Goal: Task Accomplishment & Management: Manage account settings

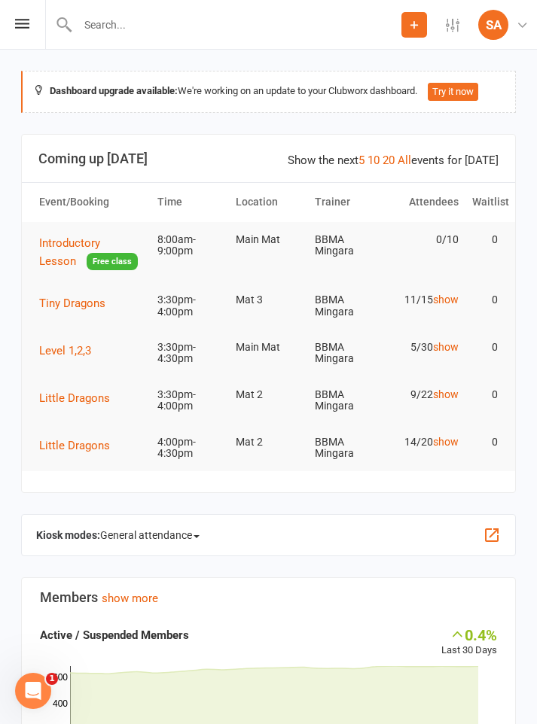
click at [75, 304] on span "Tiny Dragons" at bounding box center [72, 304] width 66 height 14
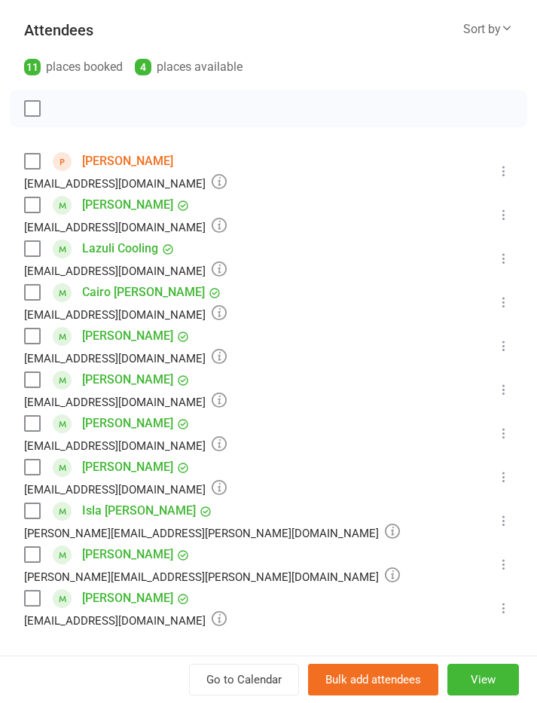
scroll to position [197, 0]
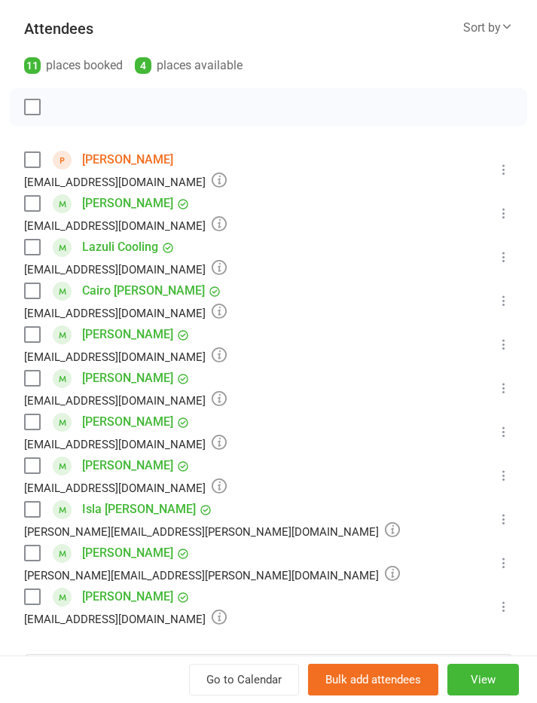
click at [31, 548] on label at bounding box center [31, 552] width 15 height 15
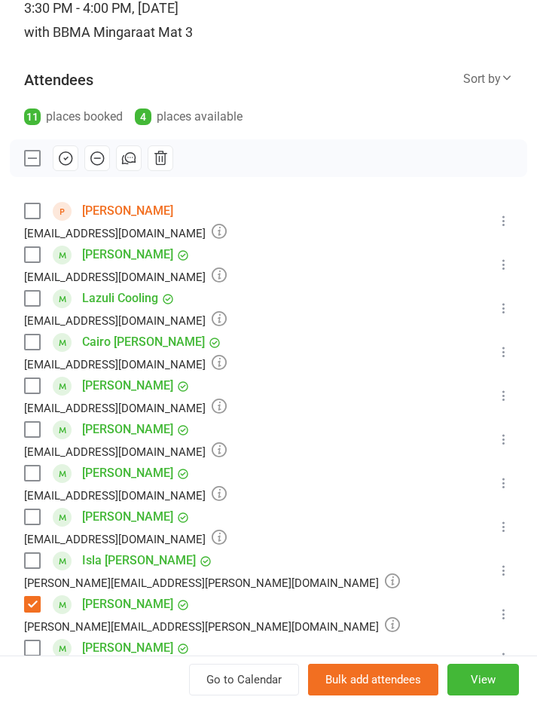
scroll to position [144, 0]
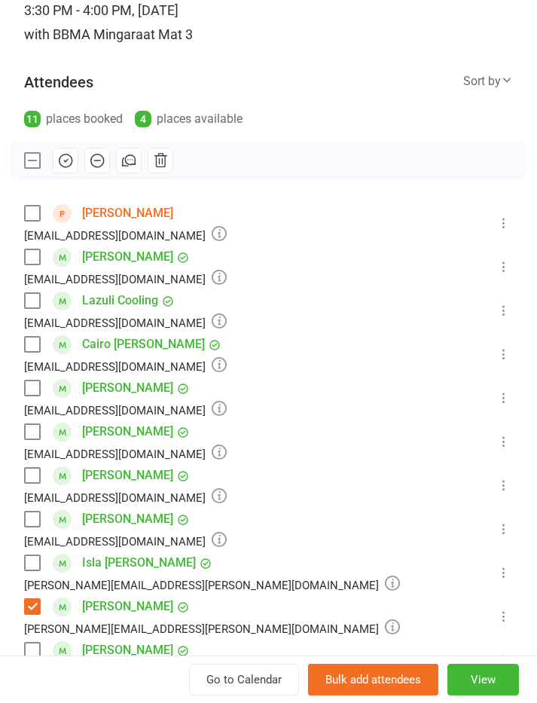
click at [34, 600] on label at bounding box center [31, 606] width 15 height 15
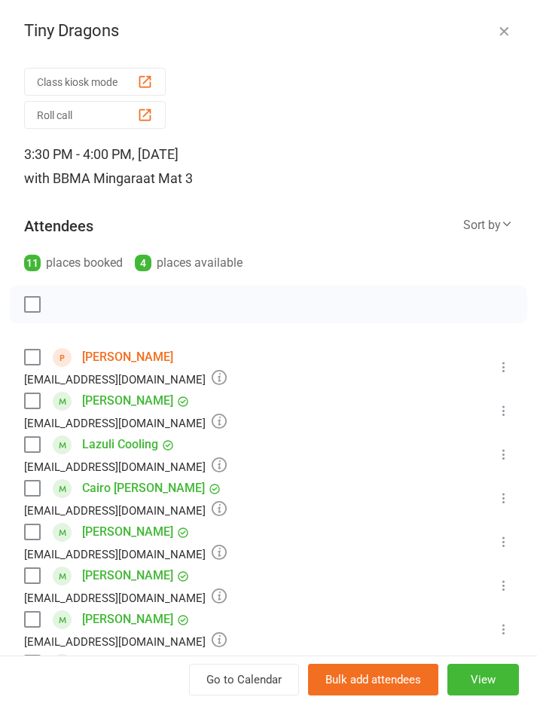
scroll to position [102, 0]
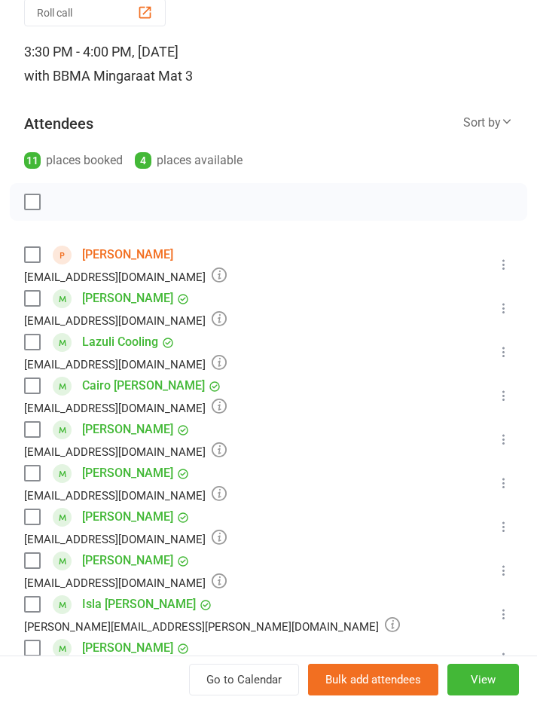
click at [28, 435] on label at bounding box center [31, 429] width 15 height 15
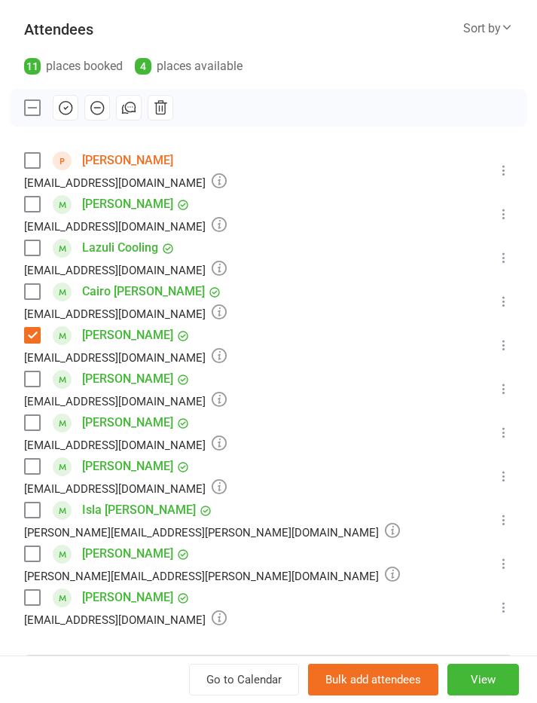
scroll to position [197, 0]
click at [28, 383] on label at bounding box center [31, 377] width 15 height 15
click at [34, 473] on label at bounding box center [31, 465] width 15 height 15
click at [75, 113] on button "button" at bounding box center [66, 107] width 26 height 26
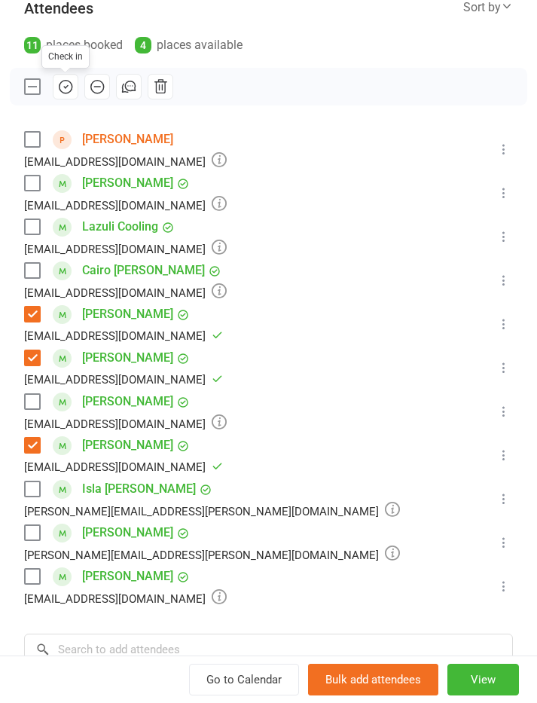
scroll to position [224, 0]
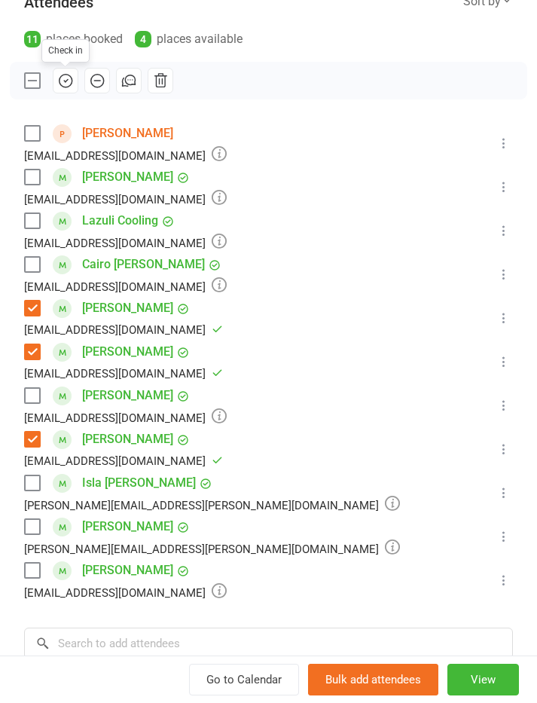
click at [32, 562] on label at bounding box center [31, 569] width 15 height 15
click at [65, 90] on button "button" at bounding box center [66, 81] width 26 height 26
click at [39, 175] on label at bounding box center [31, 176] width 15 height 15
click at [74, 79] on button "button" at bounding box center [66, 81] width 26 height 26
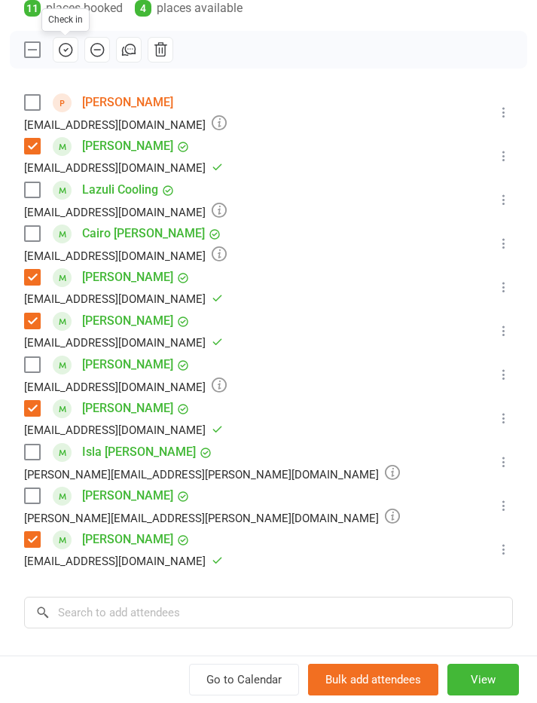
scroll to position [254, 0]
click at [32, 184] on label at bounding box center [31, 190] width 15 height 15
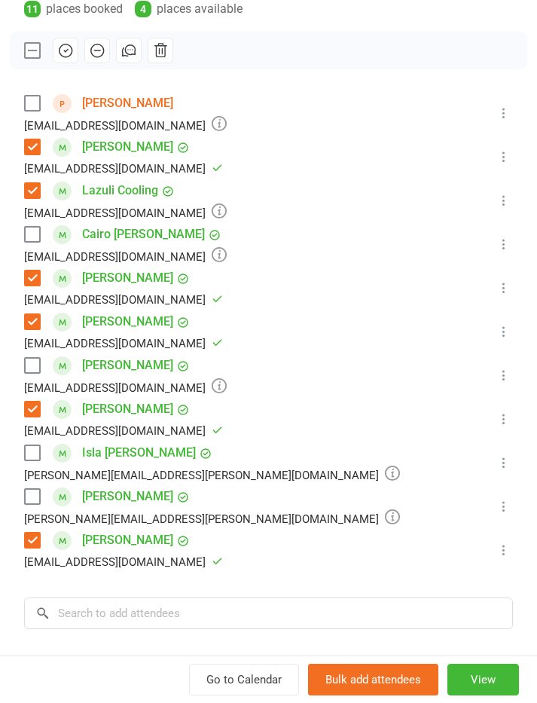
click at [59, 49] on icon "button" at bounding box center [65, 50] width 13 height 13
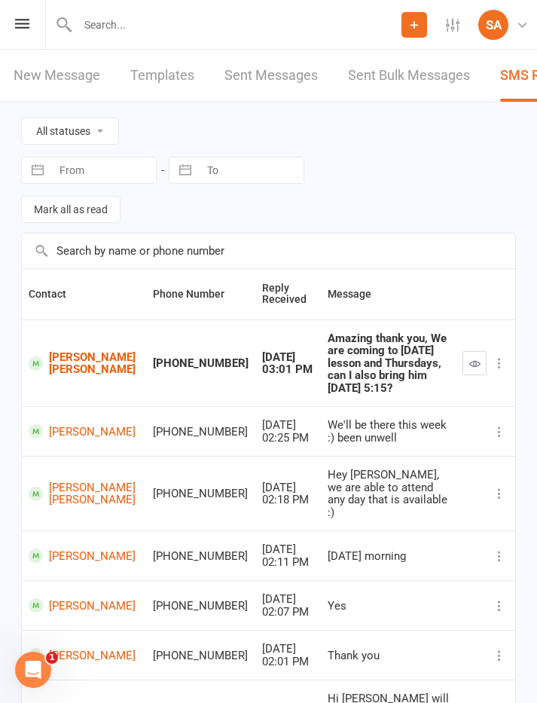
click at [22, 23] on icon at bounding box center [22, 24] width 14 height 10
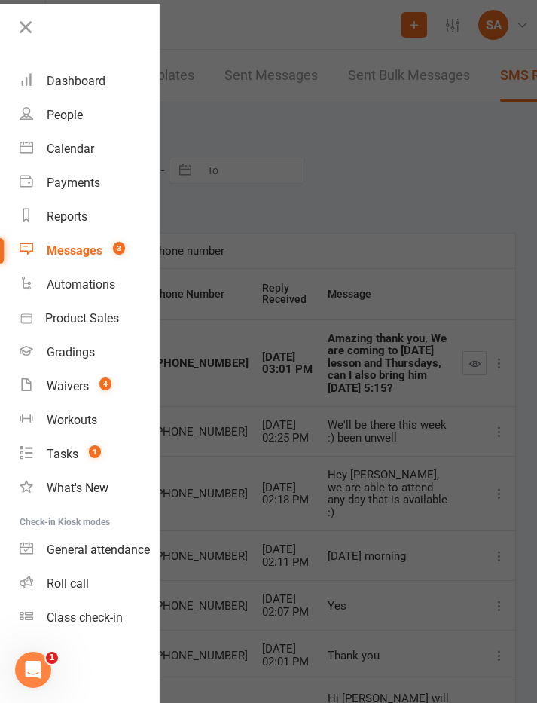
click at [90, 79] on div "Dashboard" at bounding box center [76, 81] width 59 height 14
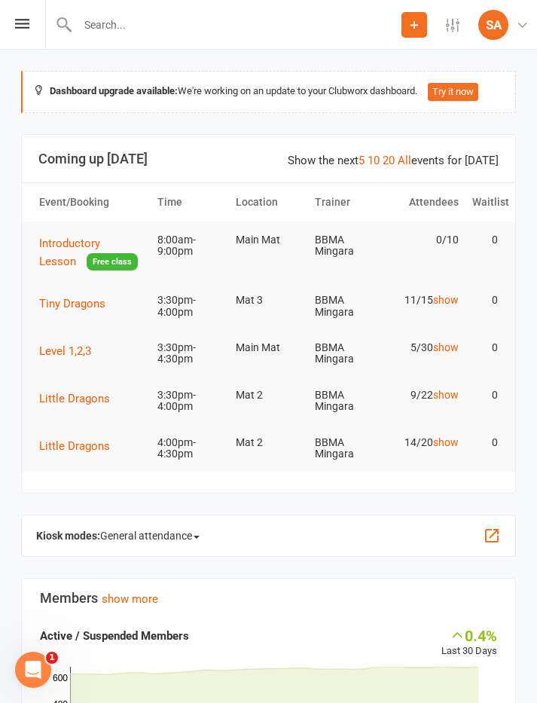
click at [88, 392] on span "Little Dragons" at bounding box center [74, 399] width 71 height 14
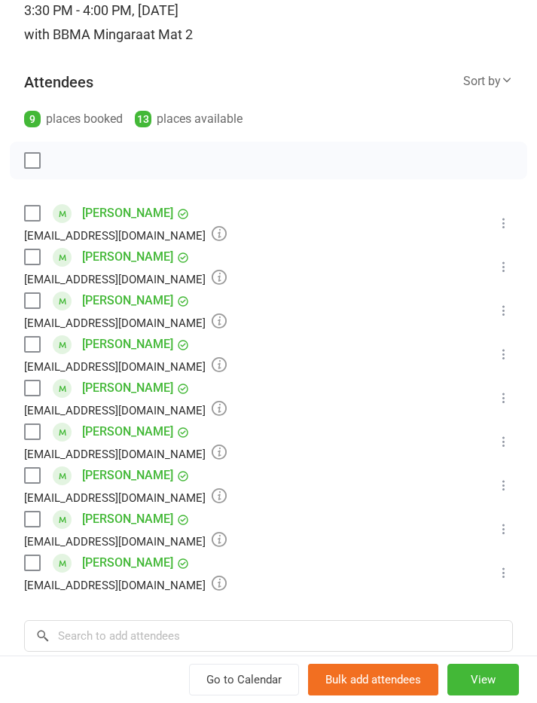
scroll to position [142, 0]
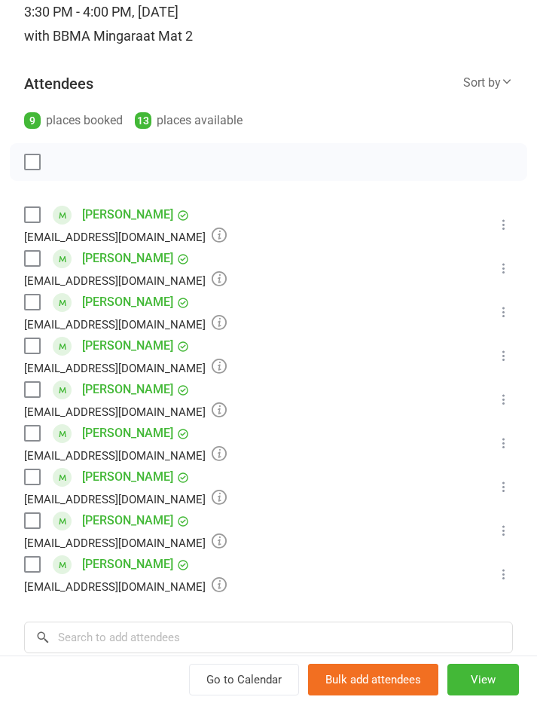
click at [34, 572] on label at bounding box center [31, 563] width 15 height 15
click at [62, 172] on button "button" at bounding box center [66, 162] width 26 height 26
click at [38, 304] on label at bounding box center [31, 301] width 15 height 15
click at [66, 170] on button "button" at bounding box center [66, 162] width 26 height 26
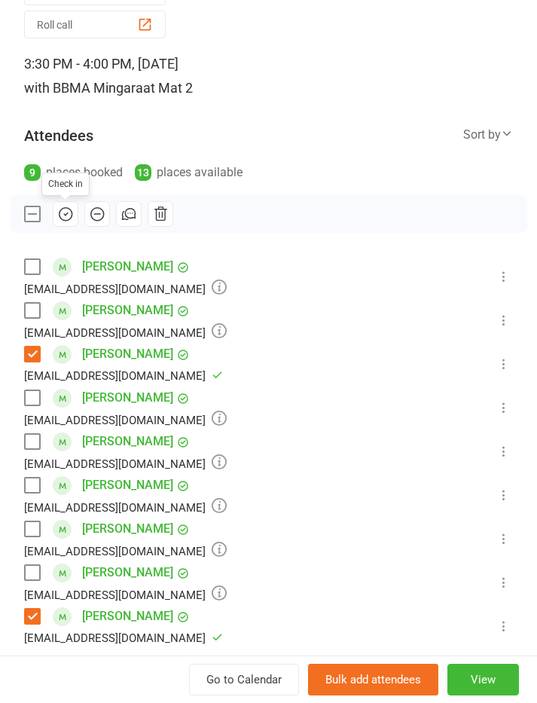
scroll to position [93, 0]
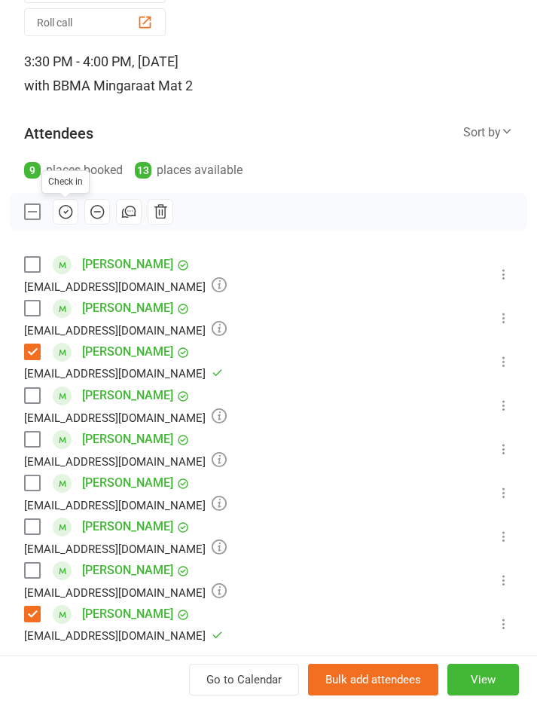
click at [39, 257] on label at bounding box center [31, 264] width 15 height 15
click at [57, 213] on icon "button" at bounding box center [65, 211] width 17 height 17
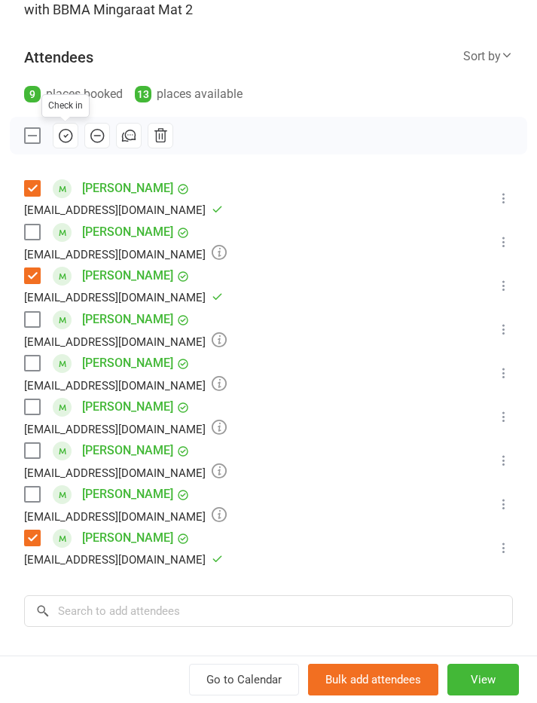
scroll to position [172, 0]
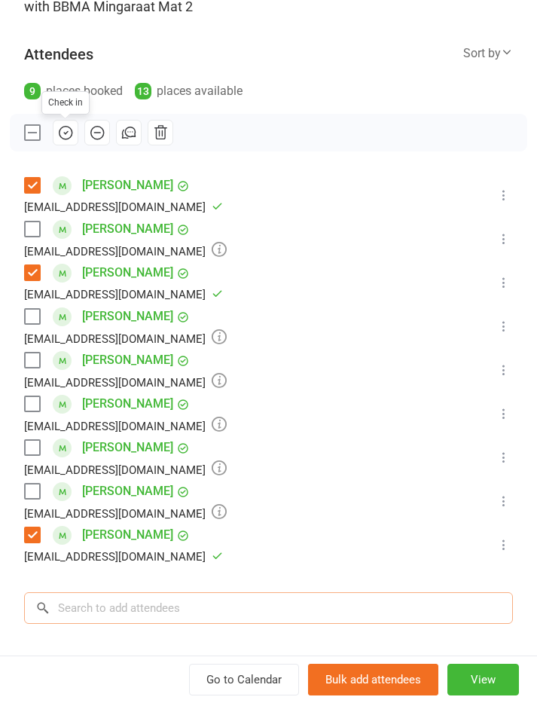
click at [88, 613] on input "search" at bounding box center [268, 608] width 489 height 32
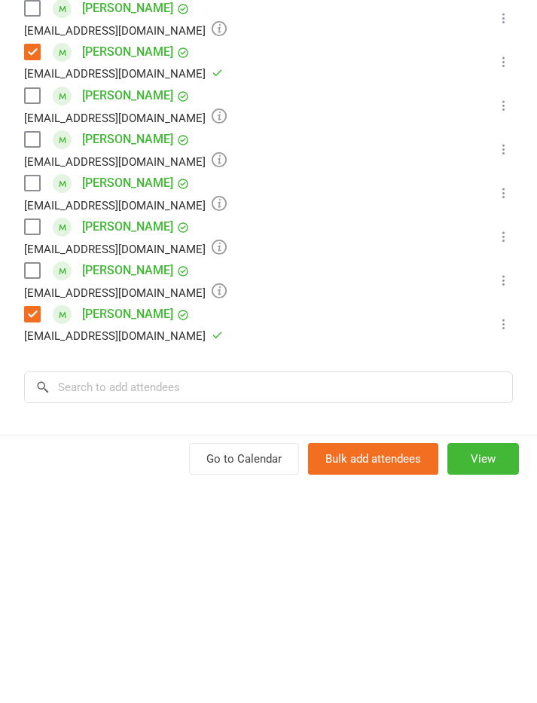
click at [32, 352] on label at bounding box center [31, 359] width 15 height 15
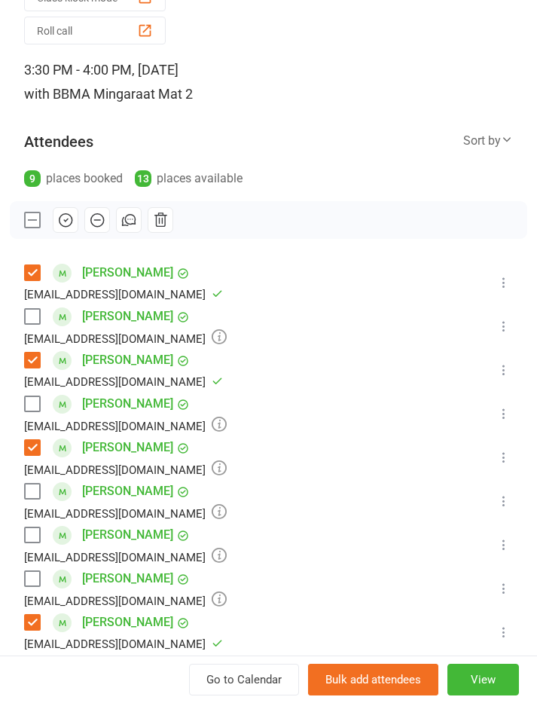
scroll to position [85, 0]
click at [66, 219] on icon "button" at bounding box center [65, 219] width 17 height 17
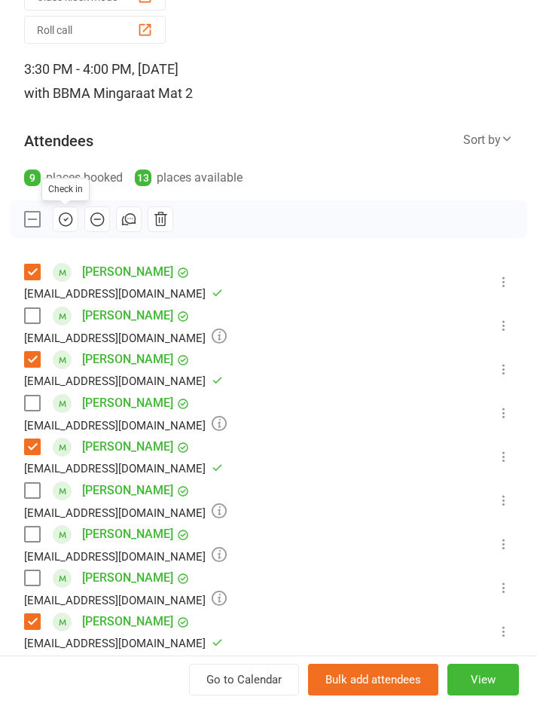
click at [37, 312] on label at bounding box center [31, 315] width 15 height 15
click at [65, 218] on icon "button" at bounding box center [65, 219] width 17 height 17
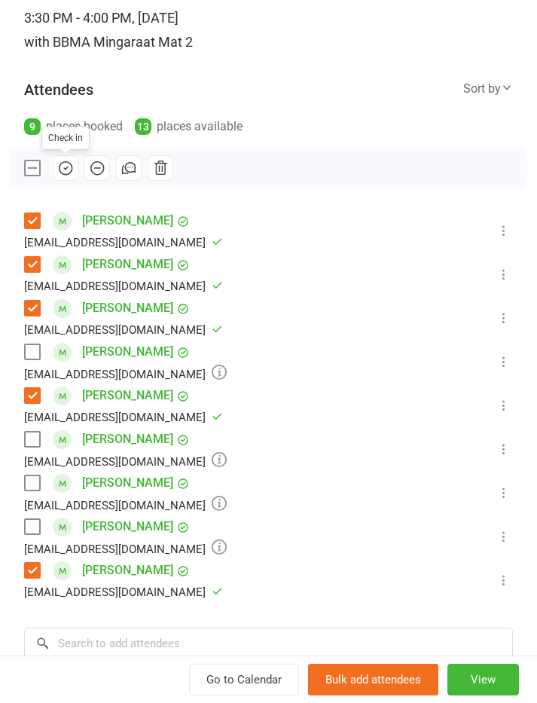
scroll to position [137, 0]
click at [34, 528] on label at bounding box center [31, 525] width 15 height 15
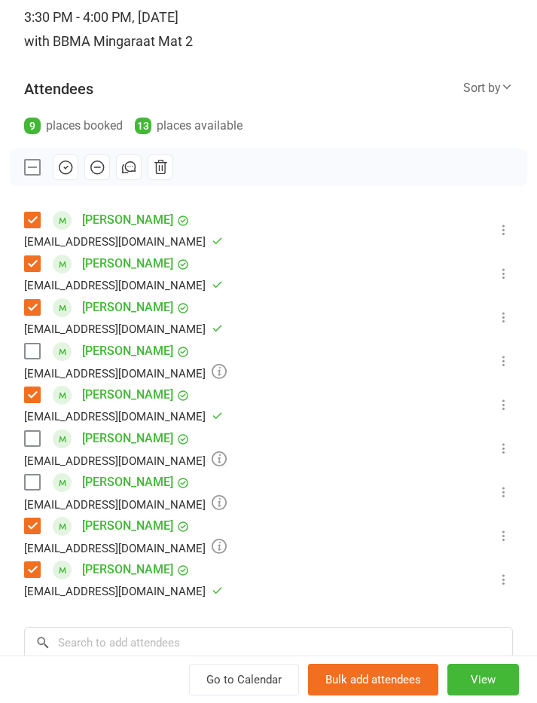
click at [72, 166] on icon "button" at bounding box center [65, 167] width 13 height 13
click at [29, 349] on label at bounding box center [31, 350] width 15 height 15
click at [59, 172] on icon "button" at bounding box center [65, 167] width 17 height 17
click at [35, 431] on label at bounding box center [31, 438] width 15 height 15
click at [25, 484] on label at bounding box center [31, 481] width 15 height 15
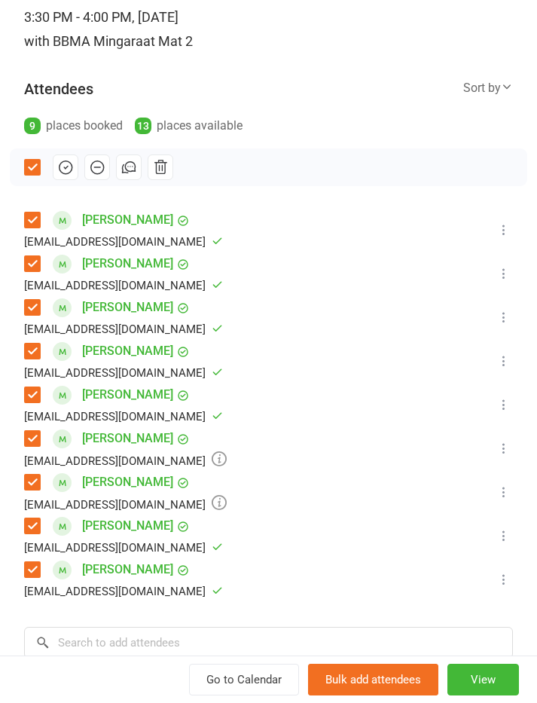
click at [59, 172] on icon "button" at bounding box center [65, 167] width 17 height 17
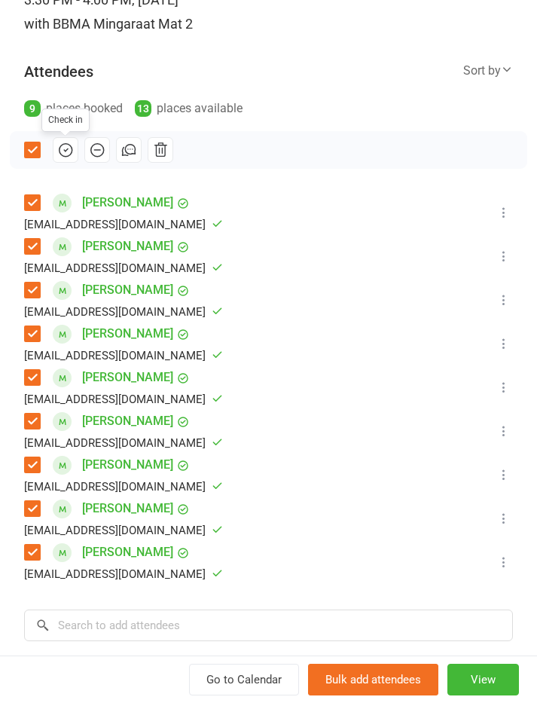
scroll to position [151, 0]
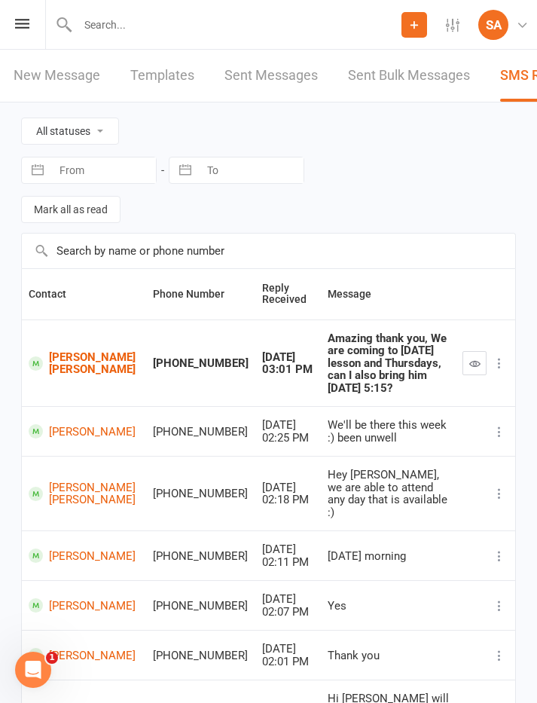
click at [23, 25] on icon at bounding box center [22, 24] width 14 height 10
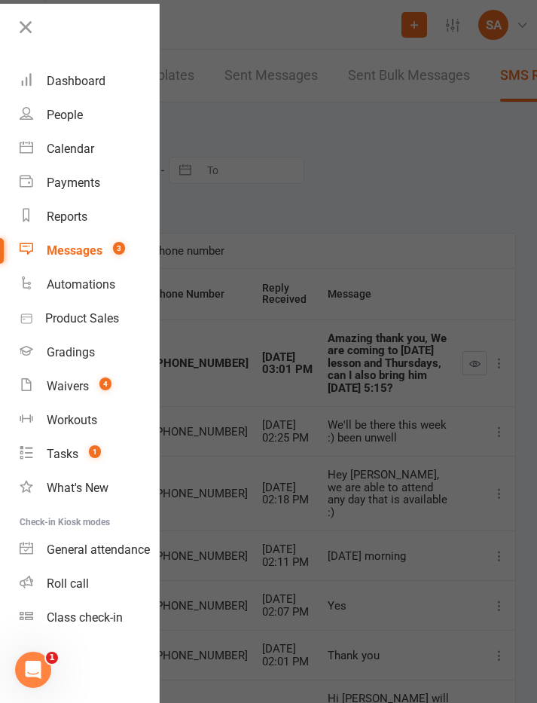
click at [88, 84] on div "Dashboard" at bounding box center [76, 81] width 59 height 14
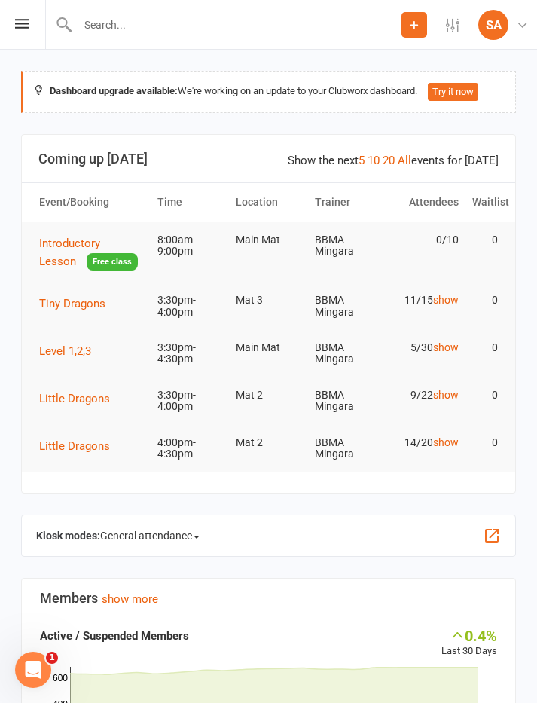
click at [89, 439] on span "Little Dragons" at bounding box center [74, 446] width 71 height 14
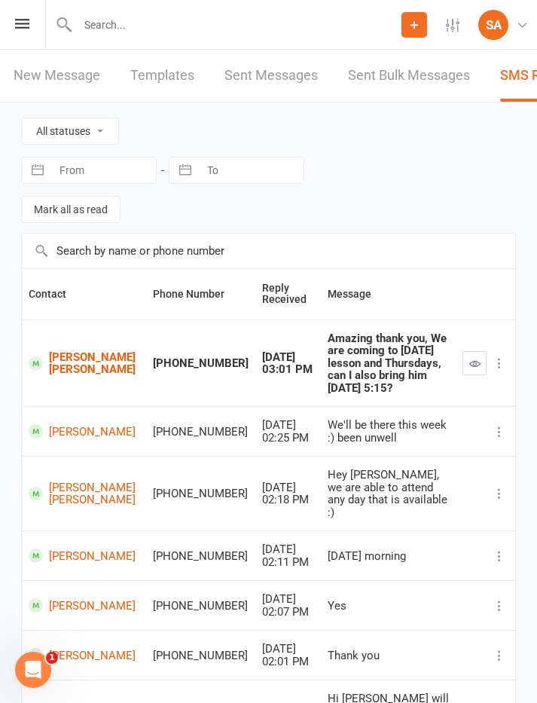
click at [35, 23] on div "Prospect Member Non-attending contact Class / event Appointment Grading event T…" at bounding box center [268, 25] width 537 height 50
click at [28, 23] on icon at bounding box center [22, 24] width 14 height 10
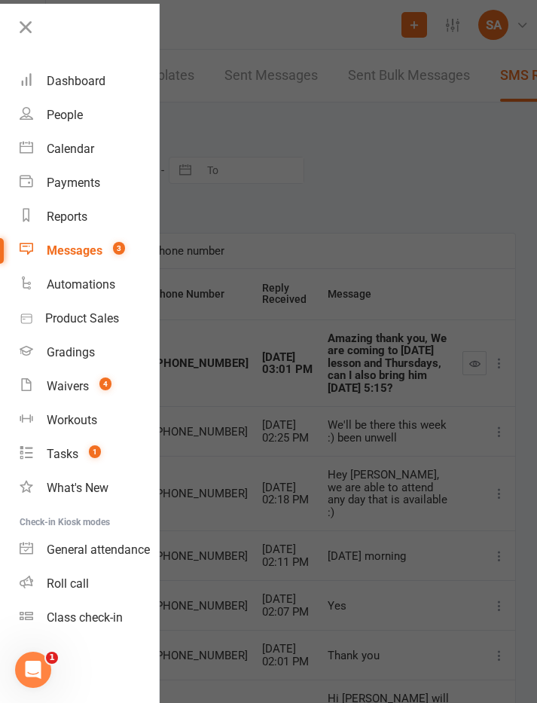
click at [73, 158] on link "Calendar" at bounding box center [89, 149] width 139 height 34
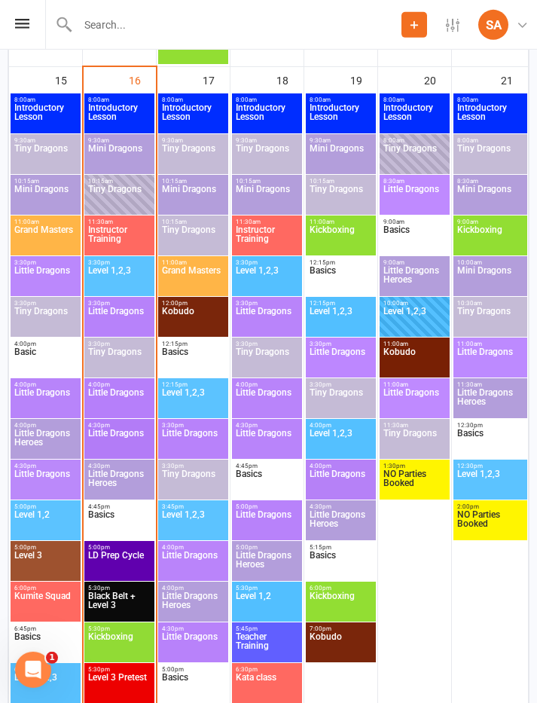
scroll to position [2276, 0]
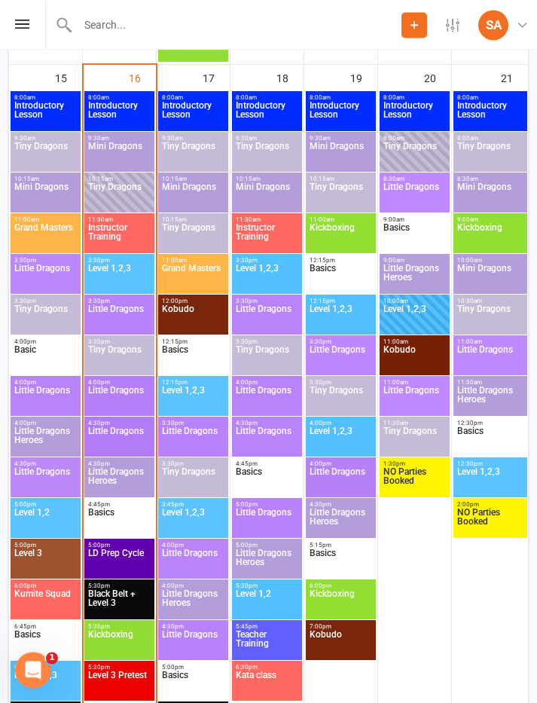
click at [120, 434] on span "Little Dragons" at bounding box center [119, 439] width 64 height 27
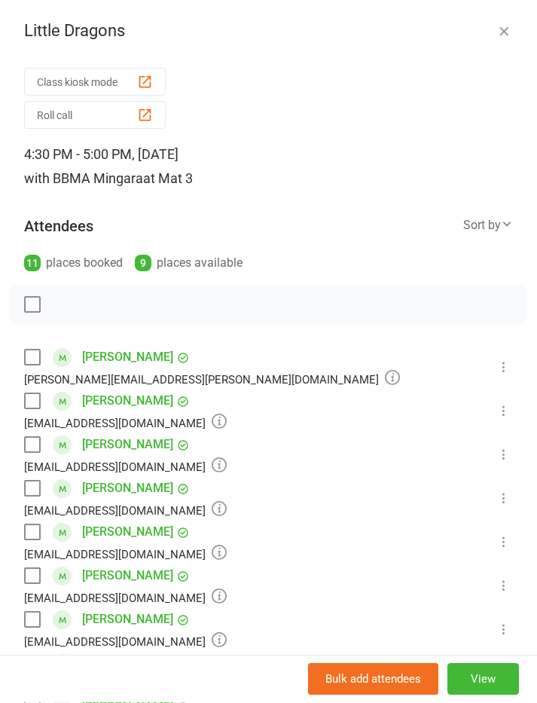
scroll to position [2318, 0]
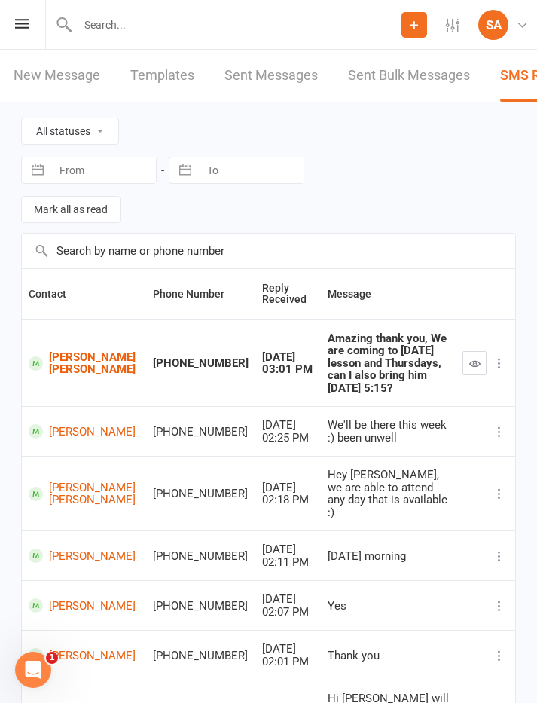
click at [20, 11] on div "Prospect Member Non-attending contact Class / event Appointment Grading event T…" at bounding box center [268, 25] width 537 height 50
click at [23, 26] on icon at bounding box center [22, 24] width 14 height 10
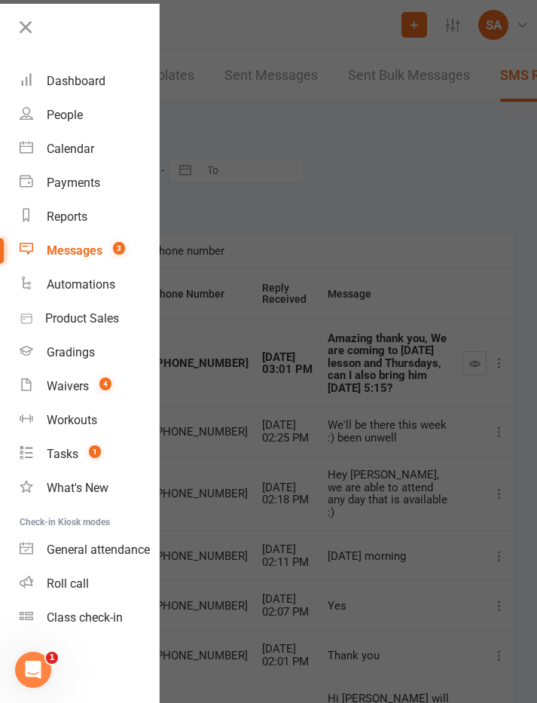
click at [90, 152] on div "Calendar" at bounding box center [70, 149] width 47 height 14
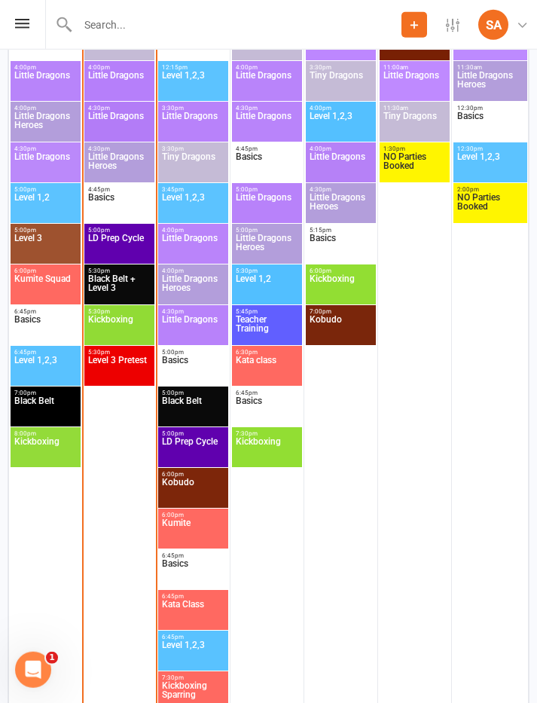
scroll to position [2586, 0]
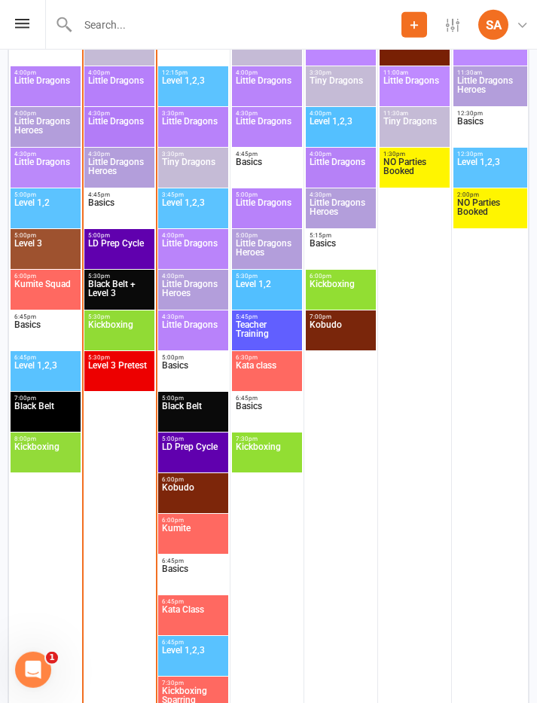
click at [120, 165] on span "Little Dragons Heroes" at bounding box center [119, 170] width 64 height 27
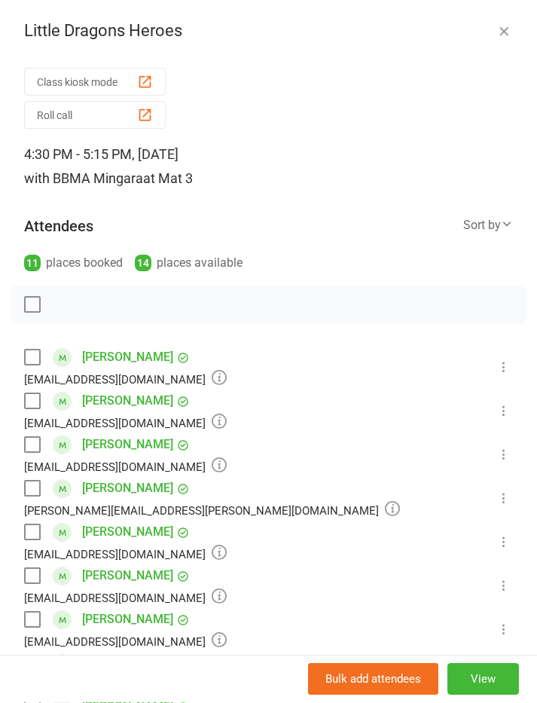
scroll to position [1639, 0]
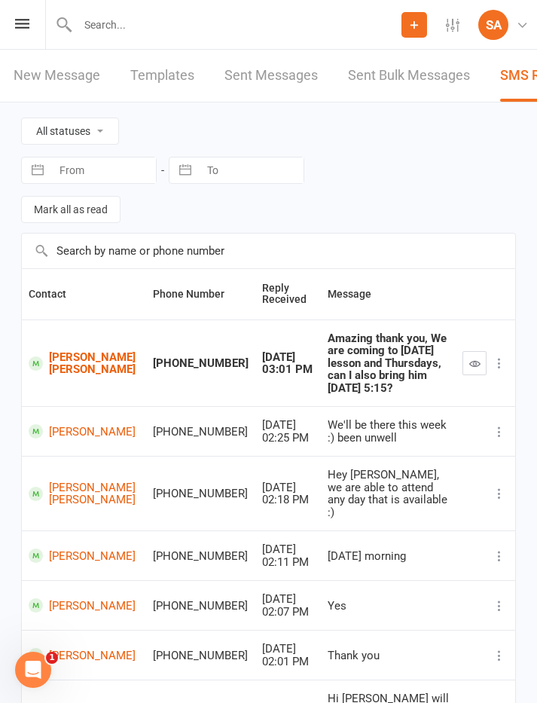
click at [20, 24] on icon at bounding box center [22, 24] width 14 height 10
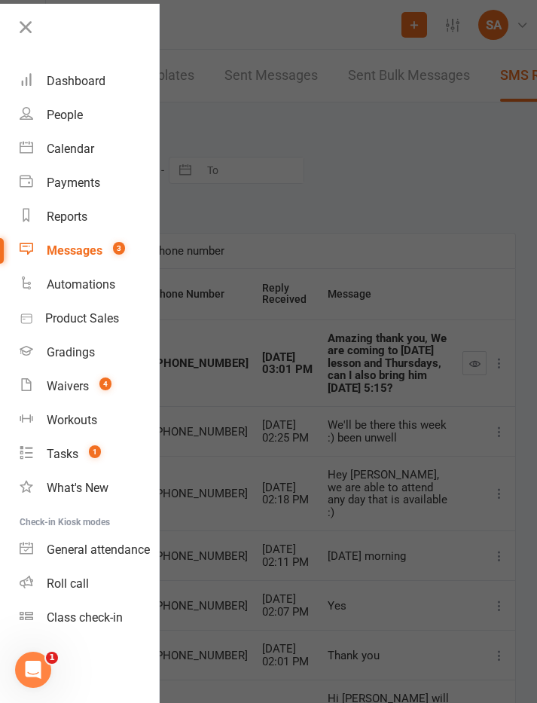
click at [83, 151] on div "Calendar" at bounding box center [70, 149] width 47 height 14
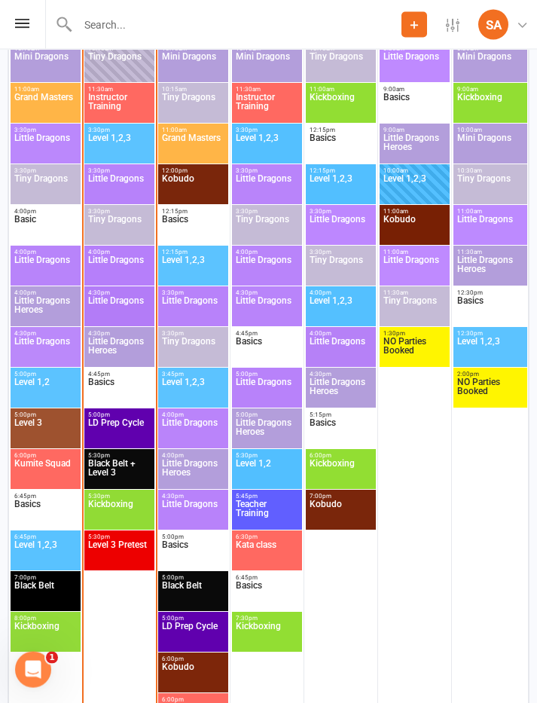
scroll to position [2410, 0]
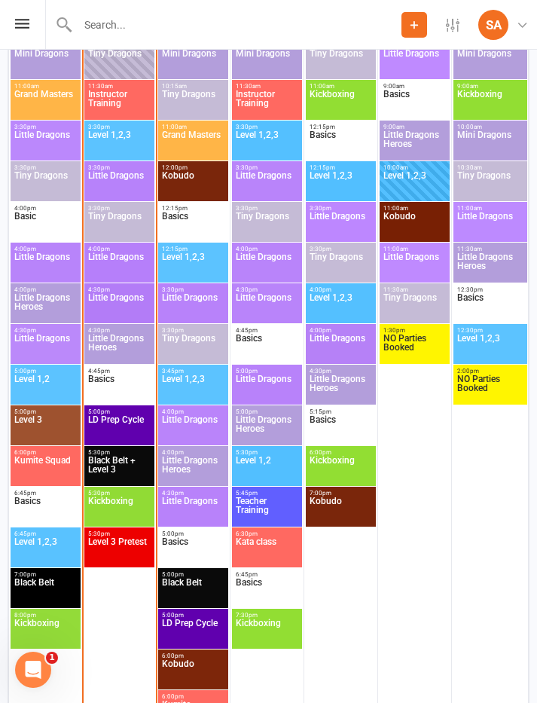
click at [123, 422] on span "LD Prep Cycle" at bounding box center [119, 428] width 64 height 27
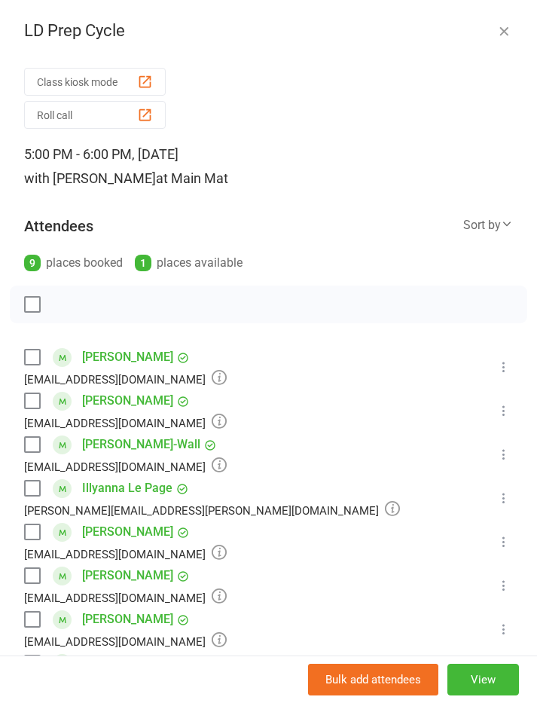
scroll to position [2451, 0]
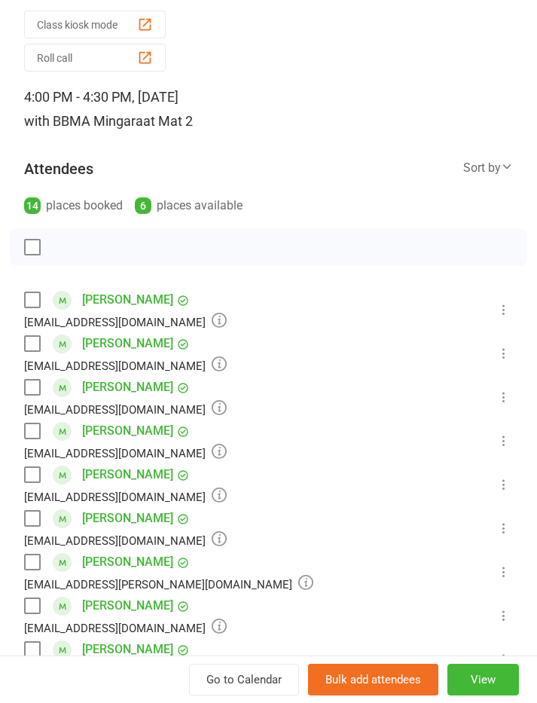
scroll to position [64, 0]
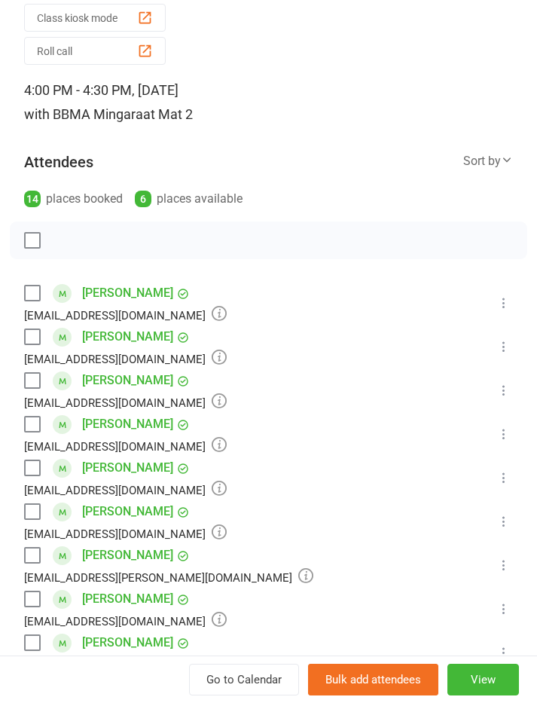
click at [32, 294] on label at bounding box center [31, 292] width 15 height 15
click at [28, 339] on label at bounding box center [31, 336] width 15 height 15
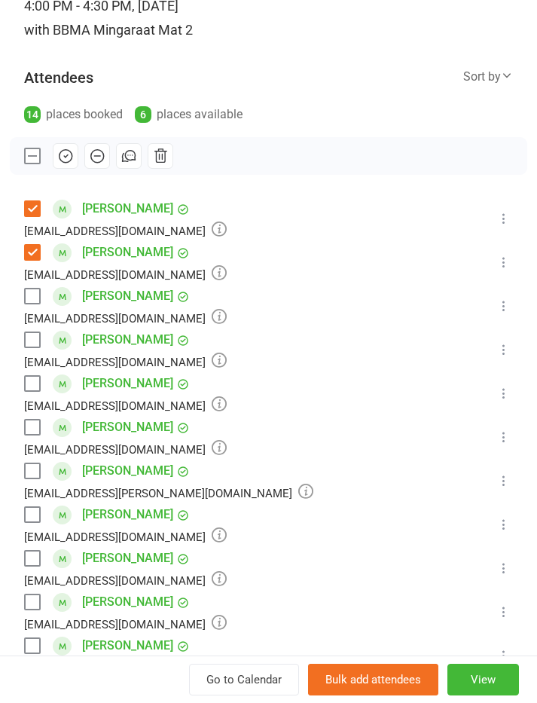
scroll to position [153, 0]
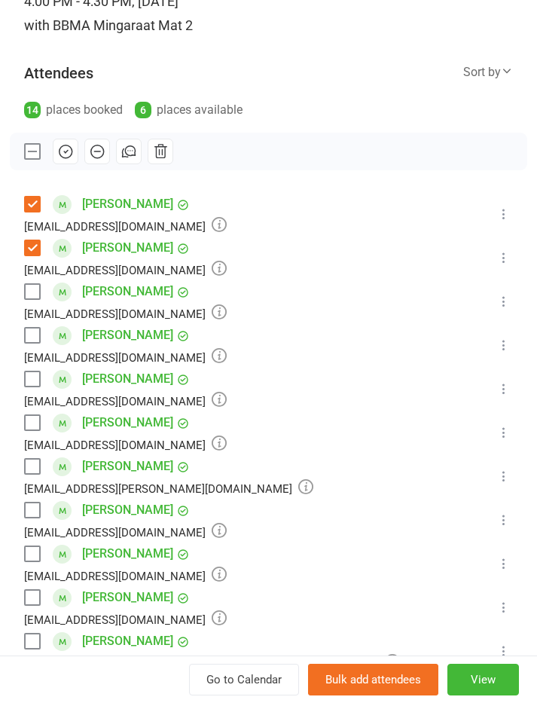
click at [32, 415] on label at bounding box center [31, 422] width 15 height 15
click at [30, 381] on label at bounding box center [31, 378] width 15 height 15
click at [66, 147] on icon "button" at bounding box center [65, 151] width 17 height 17
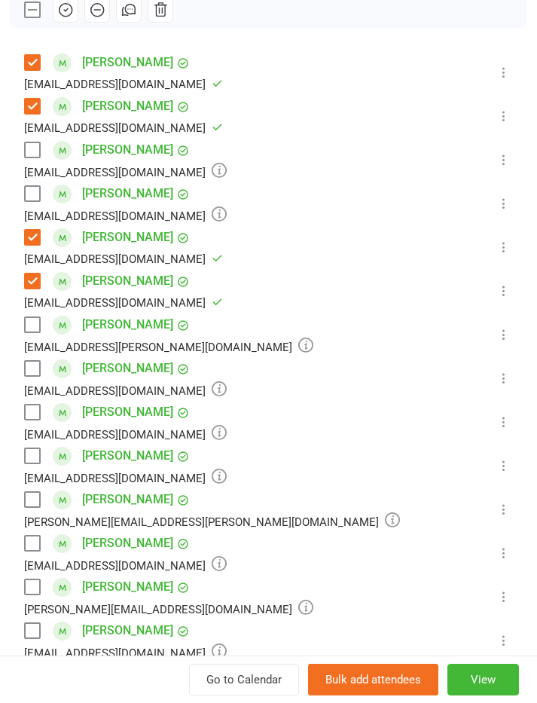
scroll to position [269, 0]
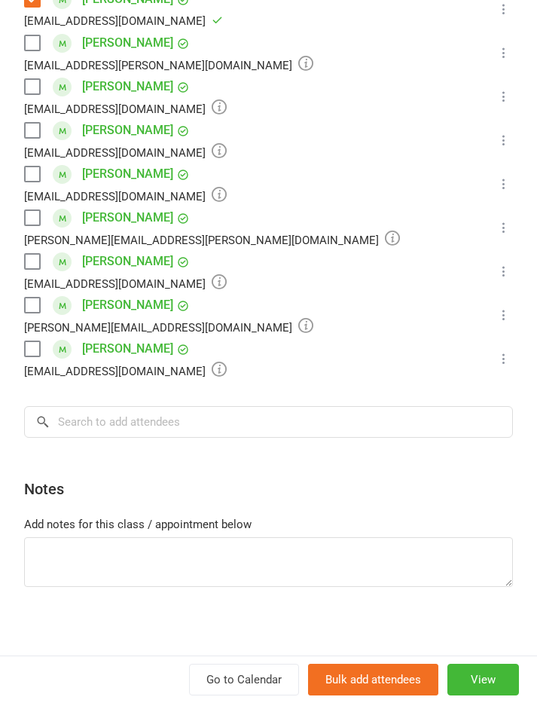
click at [34, 344] on label at bounding box center [31, 348] width 15 height 15
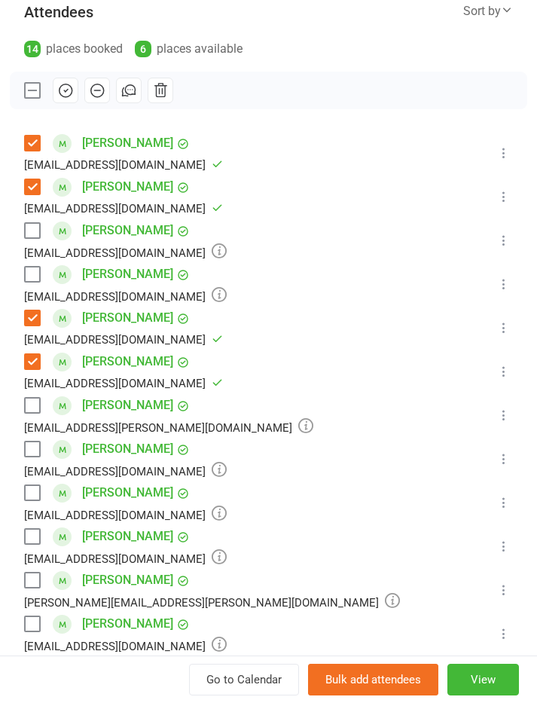
scroll to position [212, 0]
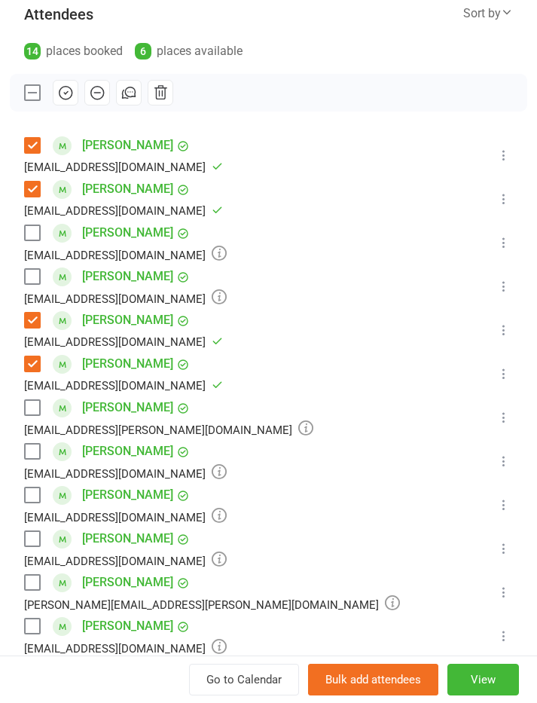
click at [71, 95] on icon "button" at bounding box center [65, 92] width 17 height 17
click at [70, 102] on button "button" at bounding box center [66, 93] width 26 height 26
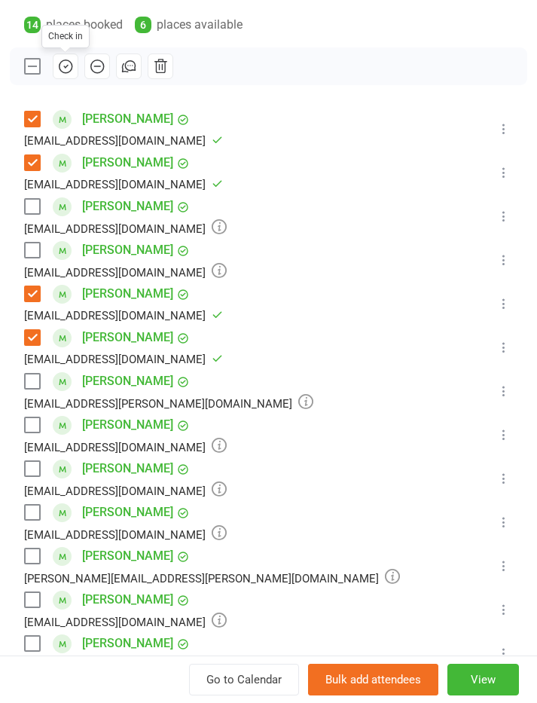
scroll to position [243, 0]
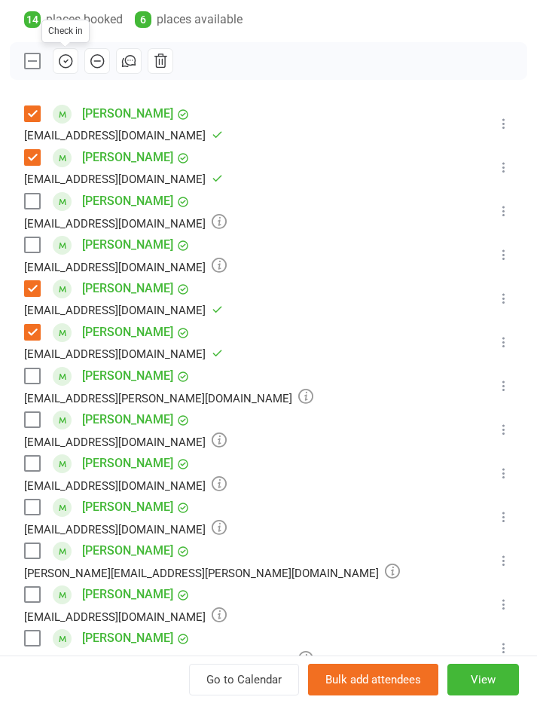
click at [38, 200] on label at bounding box center [31, 201] width 15 height 15
click at [35, 200] on label at bounding box center [31, 201] width 15 height 15
click at [27, 197] on label at bounding box center [31, 201] width 15 height 15
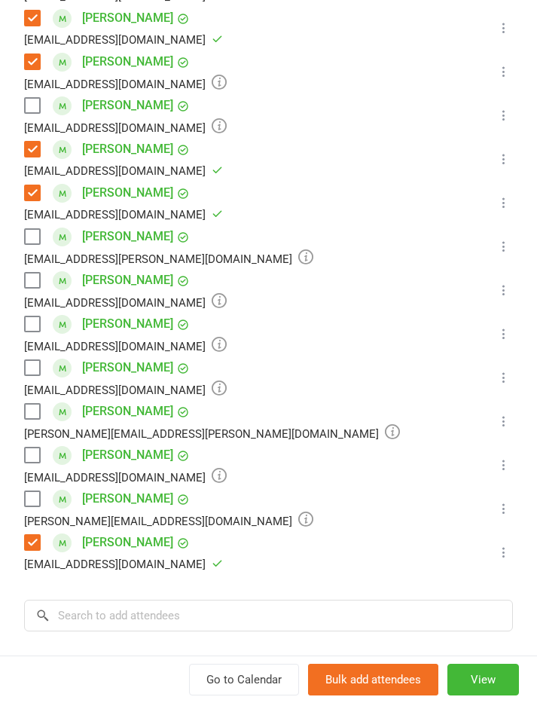
scroll to position [382, 0]
click at [26, 502] on label at bounding box center [31, 499] width 15 height 15
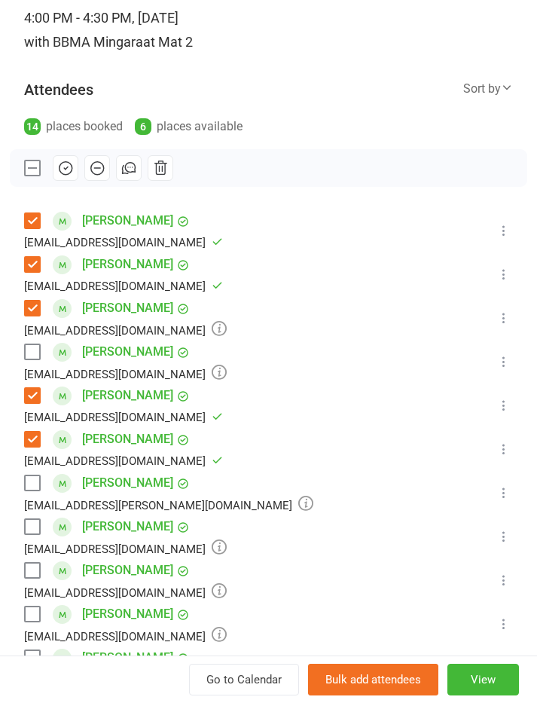
scroll to position [128, 0]
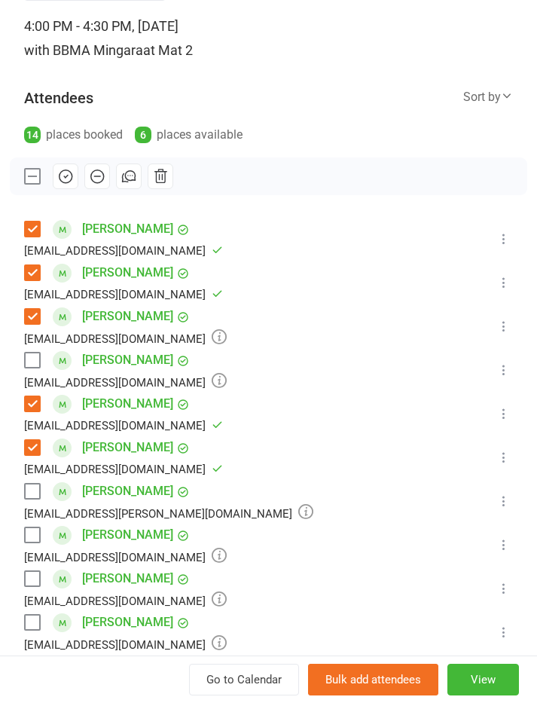
click at [69, 178] on icon "button" at bounding box center [65, 176] width 17 height 17
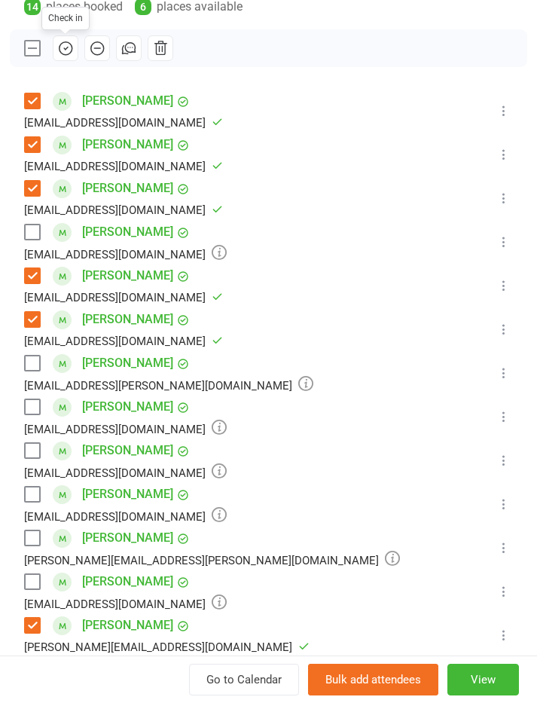
scroll to position [259, 0]
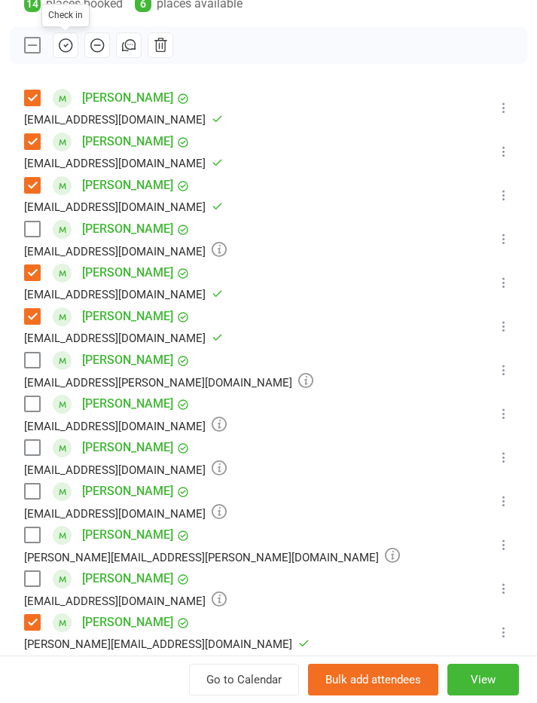
click at [35, 397] on label at bounding box center [31, 403] width 15 height 15
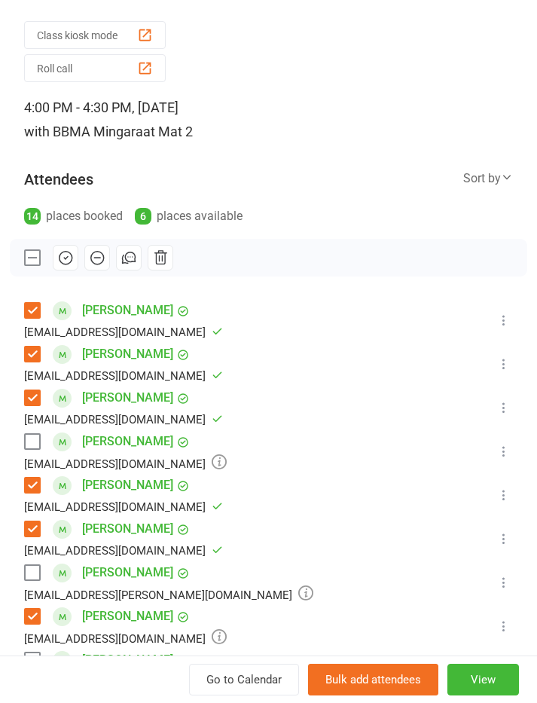
scroll to position [66, 0]
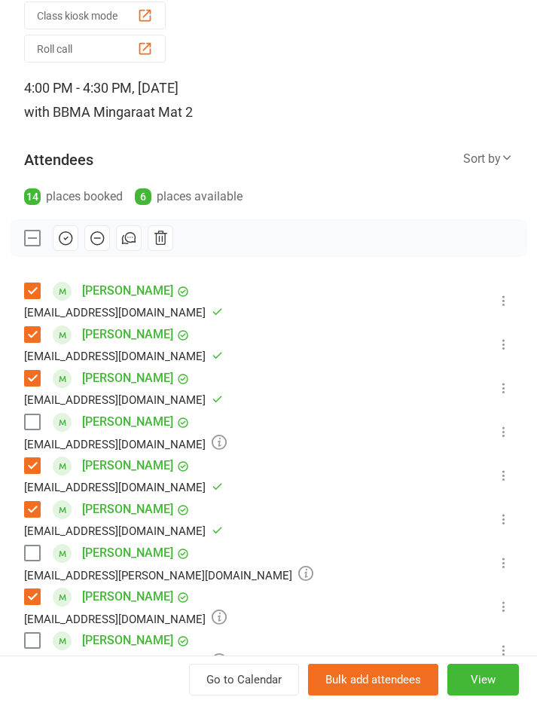
click at [69, 242] on icon "button" at bounding box center [65, 238] width 17 height 17
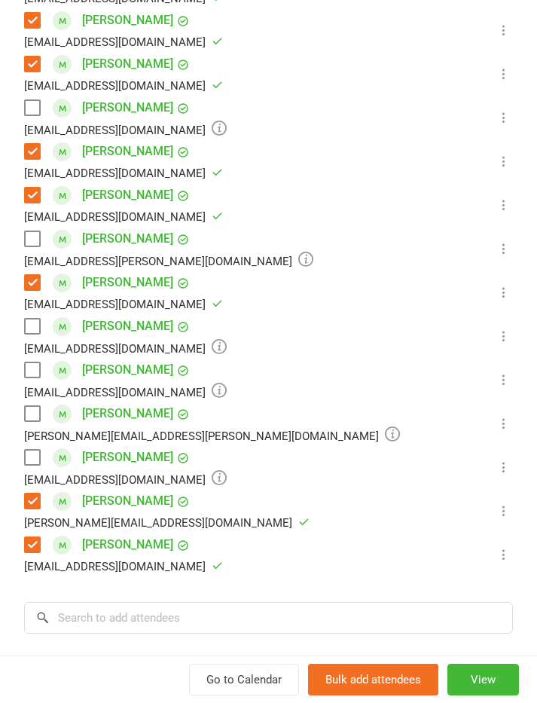
scroll to position [384, 0]
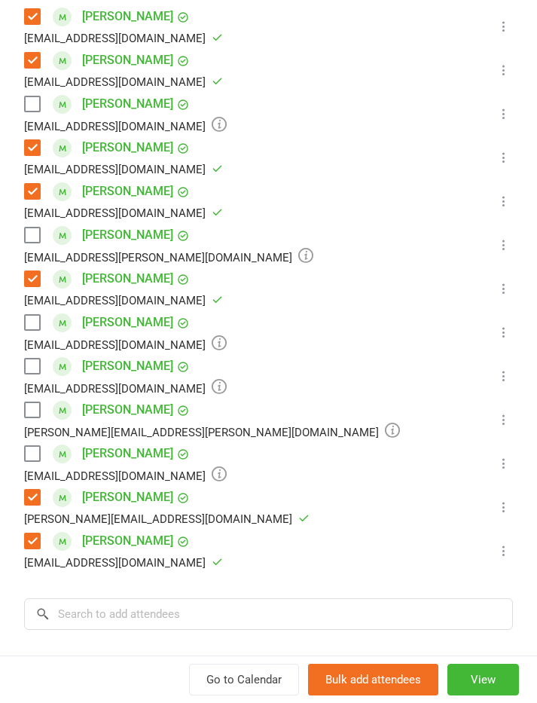
click at [29, 410] on label at bounding box center [31, 409] width 15 height 15
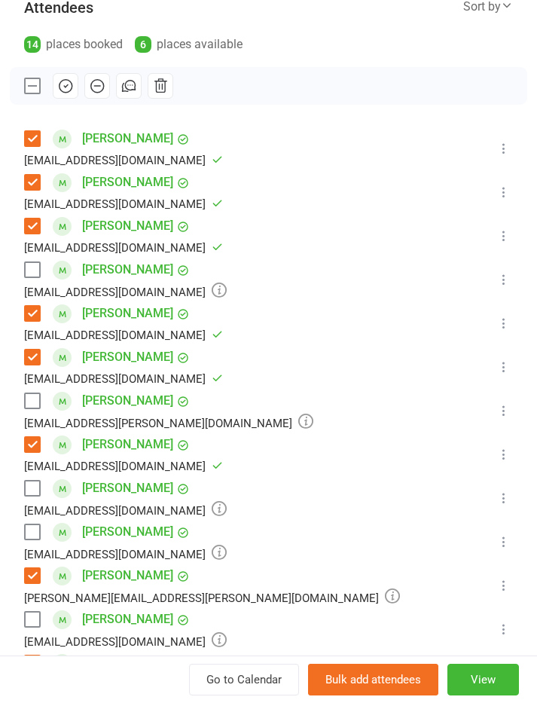
scroll to position [202, 0]
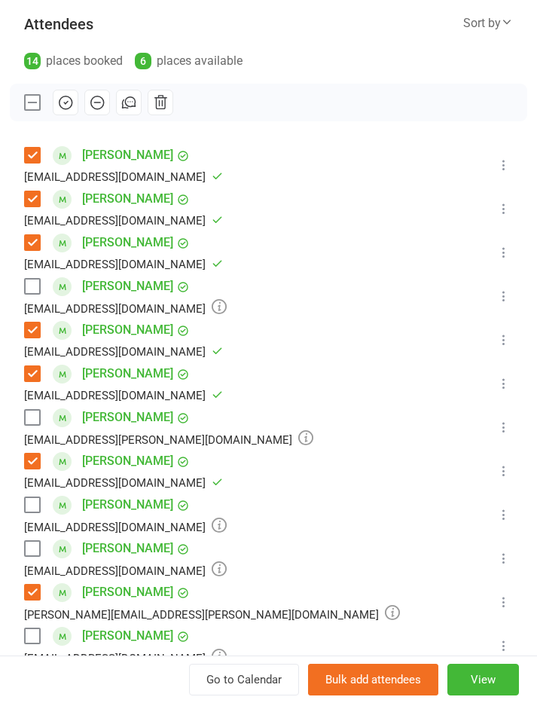
click at [68, 110] on icon "button" at bounding box center [65, 102] width 17 height 17
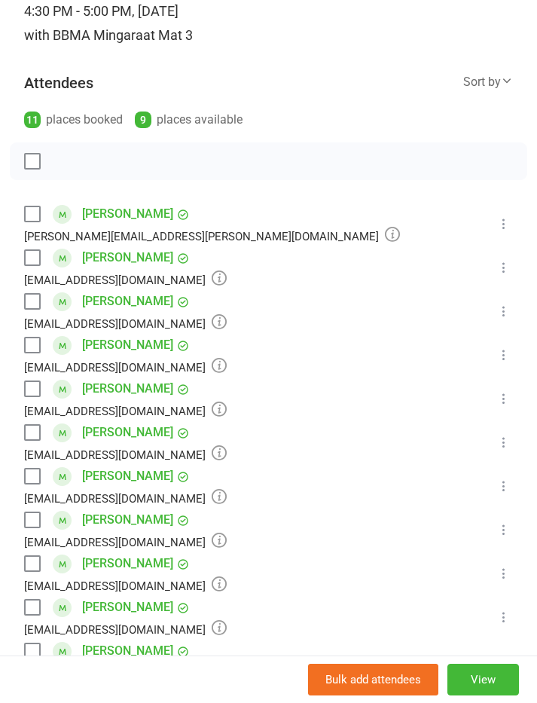
scroll to position [145, 0]
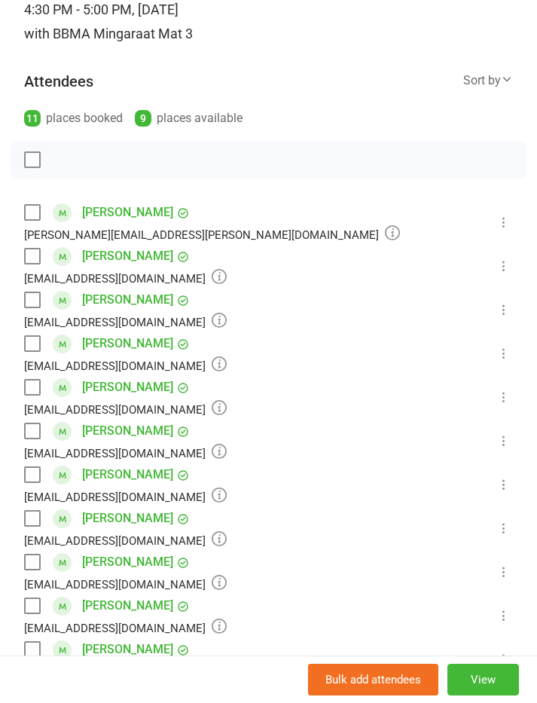
click at [23, 219] on div "Class kiosk mode Roll call 4:30 PM - 5:00 PM, Tuesday, September, 16, 2025 with…" at bounding box center [268, 440] width 537 height 1044
click at [27, 224] on div "maggie.antkowiak@gmail.com" at bounding box center [212, 234] width 376 height 20
click at [32, 212] on label at bounding box center [31, 212] width 15 height 15
click at [66, 154] on icon "button" at bounding box center [65, 159] width 17 height 17
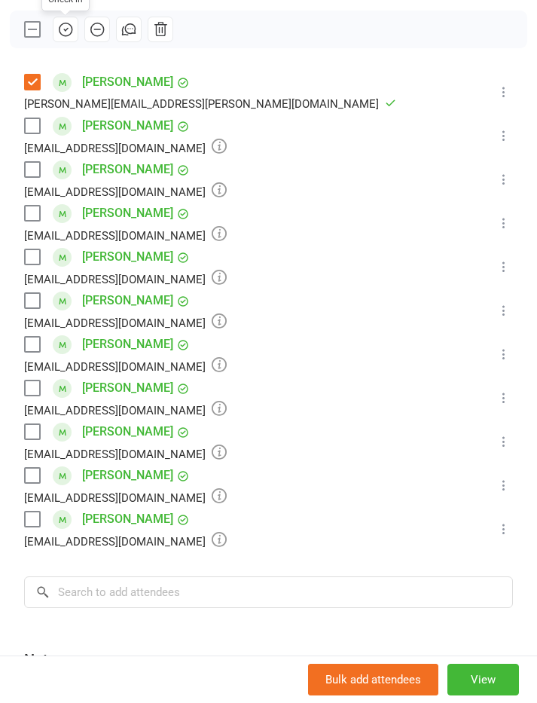
scroll to position [272, 0]
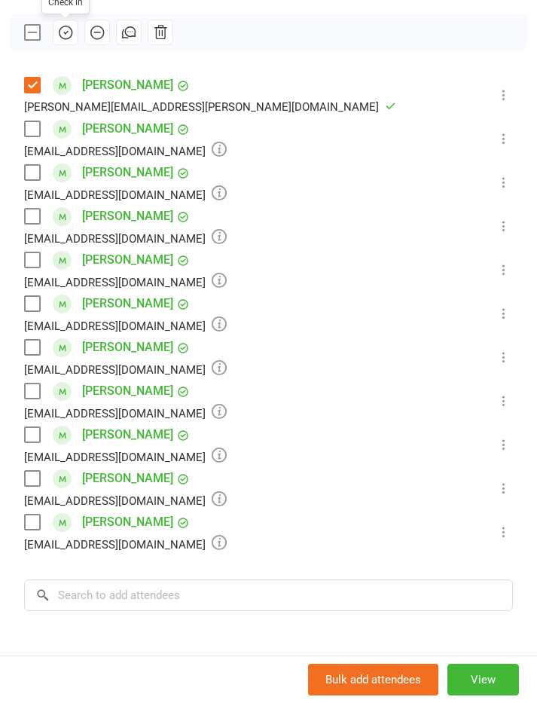
click at [30, 345] on label at bounding box center [31, 347] width 15 height 15
click at [61, 27] on icon "button" at bounding box center [65, 32] width 17 height 17
click at [77, 575] on div "Class kiosk mode Roll call 4:30 PM - 5:00 PM, Tuesday, September, 16, 2025 with…" at bounding box center [268, 313] width 537 height 1044
click at [105, 593] on input "search" at bounding box center [268, 595] width 489 height 32
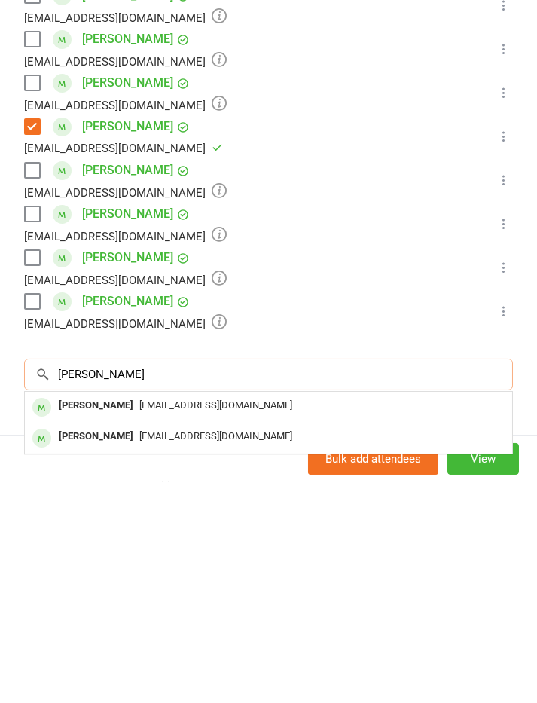
type input "Mifsud"
click at [93, 615] on div "Luigi Mifsud" at bounding box center [96, 626] width 87 height 22
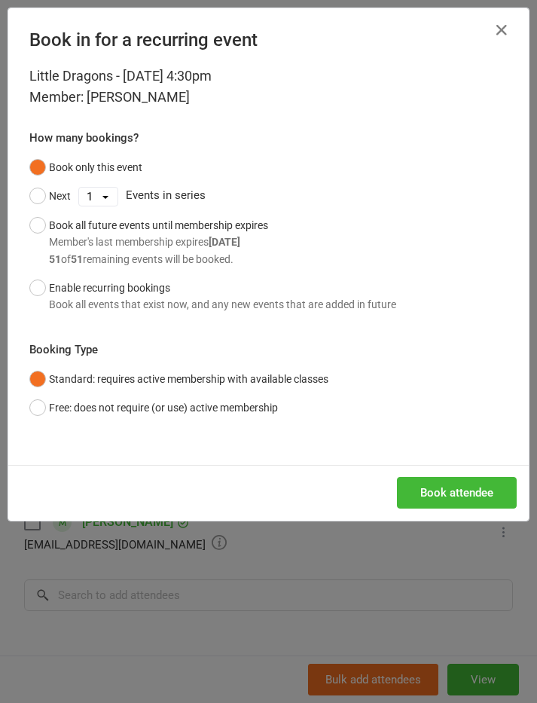
click at [32, 185] on button "Next" at bounding box center [49, 195] width 41 height 29
click at [103, 187] on select "1 2 3 4 5 6 7 8 9 10 11 12 13 14 15 16 17 18 19 20 21 22 23 24 25 26 27 28 29 3…" at bounding box center [98, 196] width 38 height 18
click at [42, 216] on button "Book all future events until membership expires Member's last membership expire…" at bounding box center [148, 242] width 239 height 62
click at [463, 483] on button "Book attendee" at bounding box center [457, 493] width 120 height 32
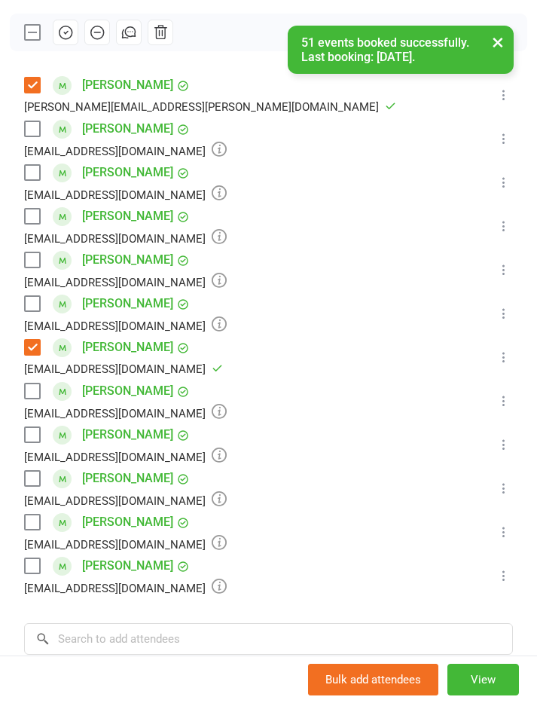
click at [35, 389] on label at bounding box center [31, 390] width 15 height 15
click at [49, 24] on div at bounding box center [268, 33] width 517 height 38
click at [65, 24] on icon "button" at bounding box center [65, 32] width 17 height 17
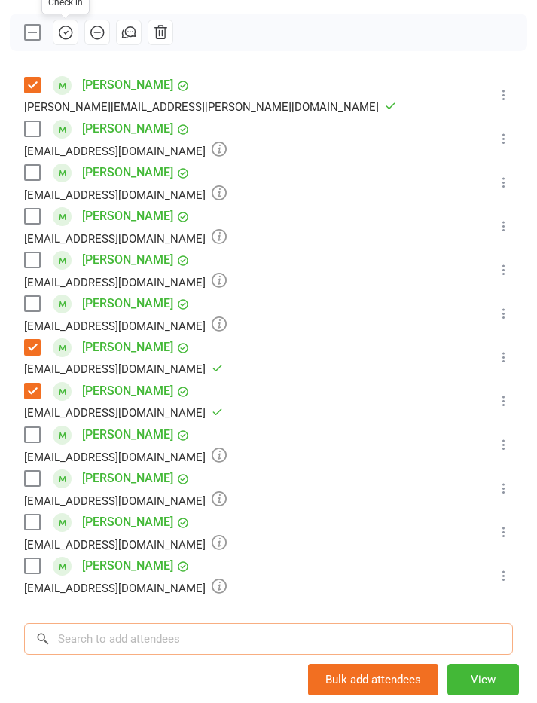
click at [81, 637] on input "search" at bounding box center [268, 639] width 489 height 32
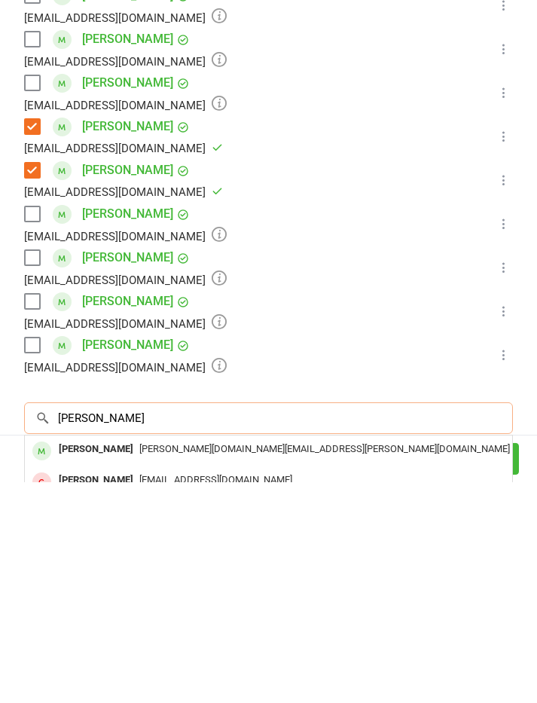
scroll to position [0, 0]
type input "Dylan brady"
click at [410, 659] on div "emily.brady.au@hotmail.com" at bounding box center [268, 670] width 475 height 22
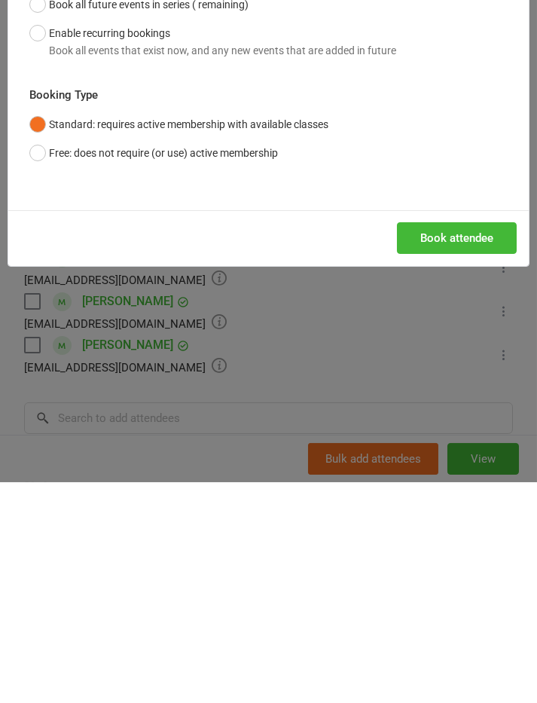
scroll to position [3071, 0]
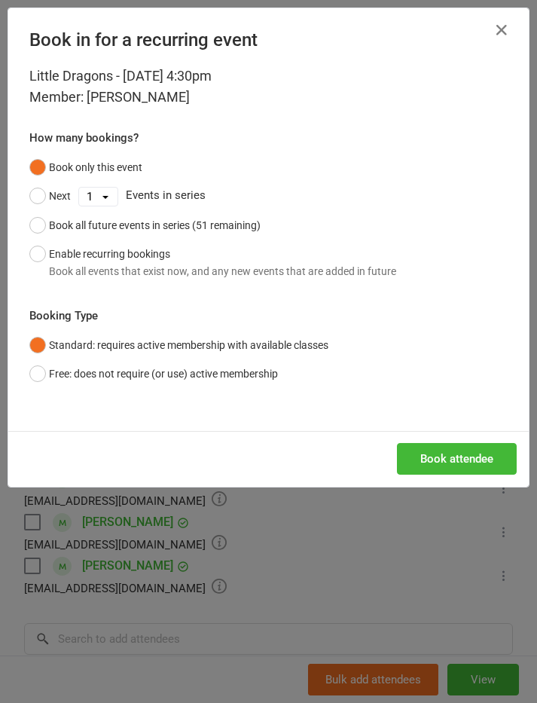
click at [44, 220] on button "Book all future events in series (51 remaining)" at bounding box center [144, 225] width 231 height 29
click at [455, 446] on button "Book attendee" at bounding box center [457, 459] width 120 height 32
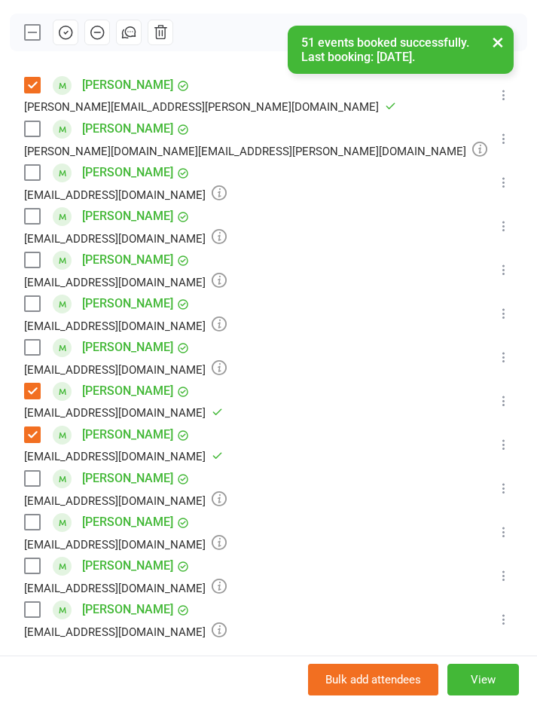
click at [38, 122] on label at bounding box center [31, 128] width 15 height 15
click at [71, 24] on icon "button" at bounding box center [65, 32] width 17 height 17
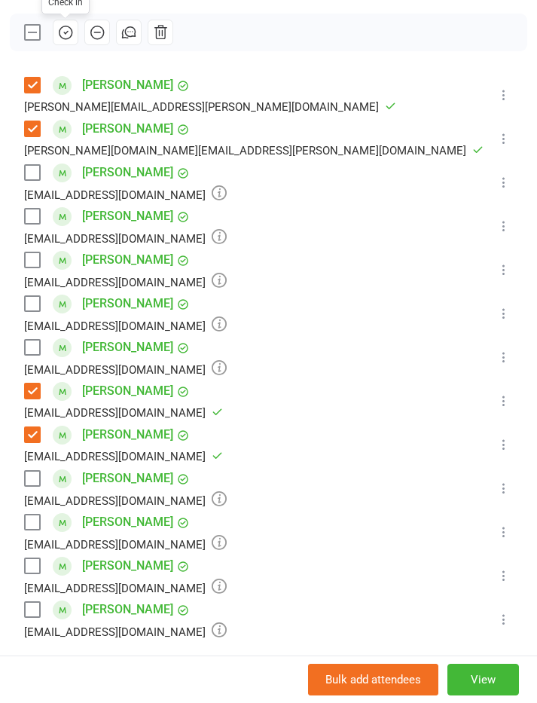
click at [35, 538] on div "newmanjanenicola@yahoo.co.uk" at bounding box center [125, 544] width 203 height 20
click at [31, 558] on label at bounding box center [31, 565] width 15 height 15
click at [29, 523] on label at bounding box center [31, 521] width 15 height 15
click at [66, 33] on icon "button" at bounding box center [67, 32] width 2 height 2
click at [35, 253] on label at bounding box center [31, 259] width 15 height 15
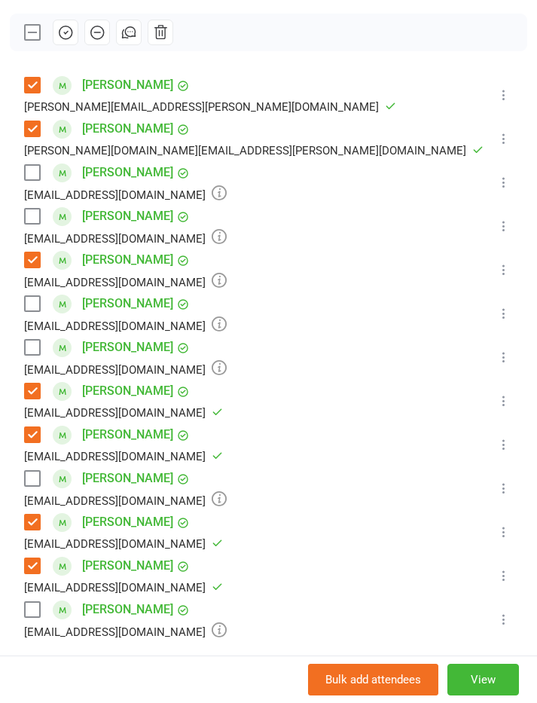
click at [66, 30] on icon "button" at bounding box center [65, 32] width 17 height 17
click at [34, 307] on label at bounding box center [31, 303] width 15 height 15
click at [60, 36] on icon "button" at bounding box center [65, 32] width 13 height 13
click at [32, 473] on label at bounding box center [31, 478] width 15 height 15
click at [62, 44] on button "button" at bounding box center [66, 33] width 26 height 26
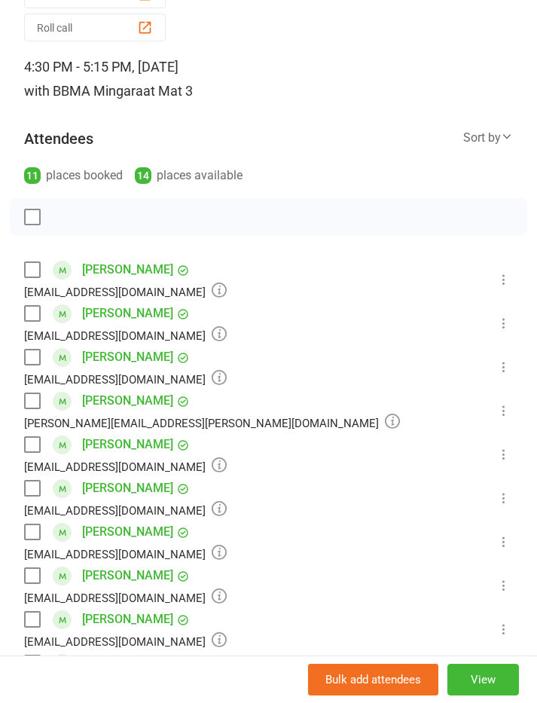
scroll to position [1646, 0]
click at [32, 529] on label at bounding box center [31, 531] width 15 height 15
click at [66, 218] on icon "button" at bounding box center [67, 216] width 2 height 2
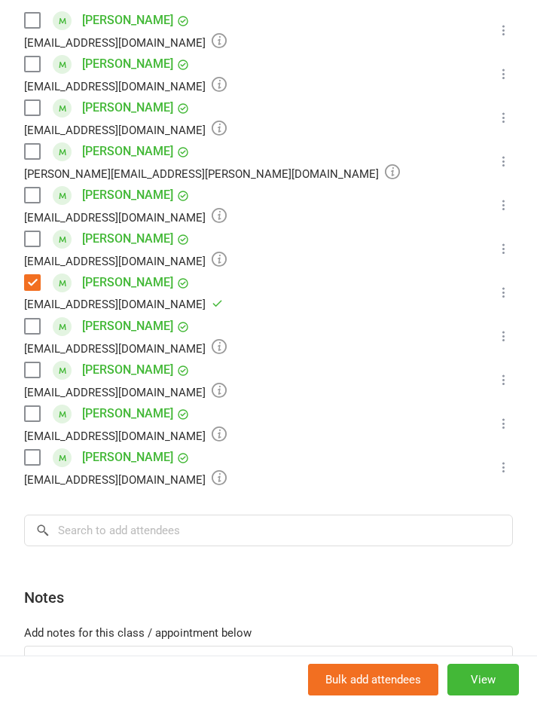
scroll to position [337, 0]
click at [35, 246] on label at bounding box center [31, 238] width 15 height 15
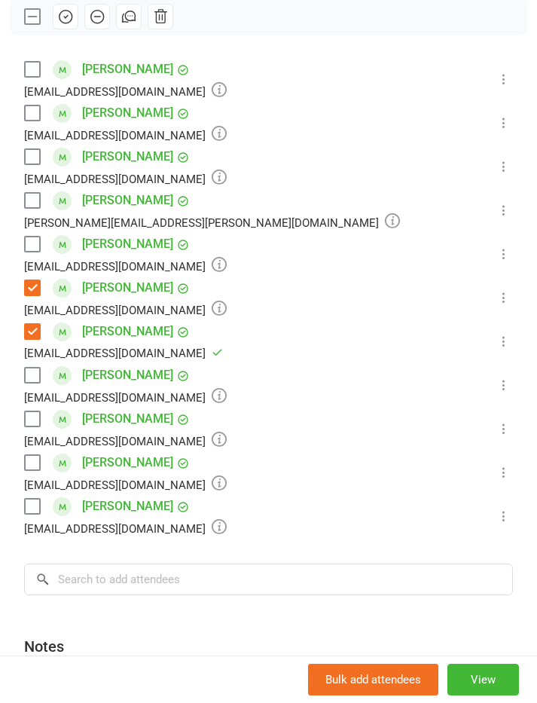
scroll to position [218, 0]
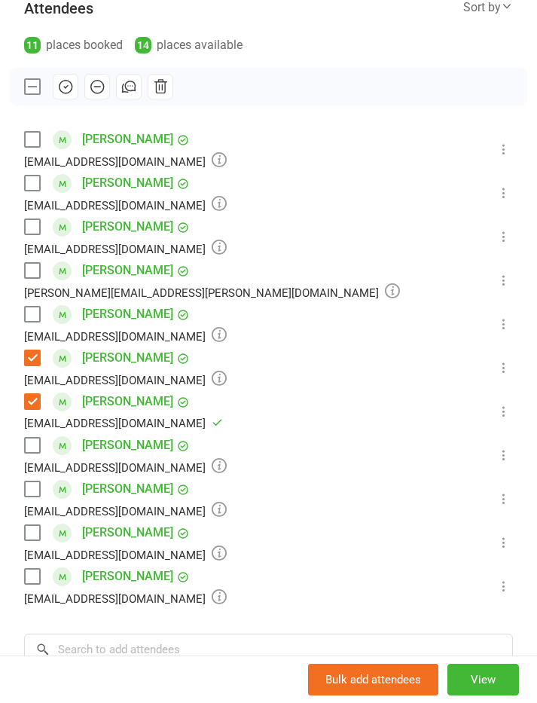
click at [60, 77] on button "button" at bounding box center [66, 87] width 26 height 26
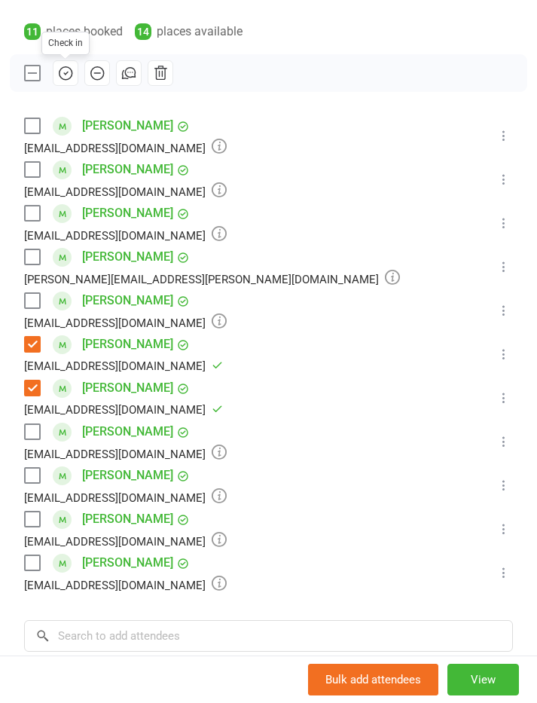
scroll to position [1659, 0]
click at [34, 214] on label at bounding box center [31, 213] width 15 height 15
click at [58, 79] on icon "button" at bounding box center [65, 73] width 17 height 17
click at [35, 468] on label at bounding box center [31, 475] width 15 height 15
click at [62, 75] on icon "button" at bounding box center [65, 73] width 17 height 17
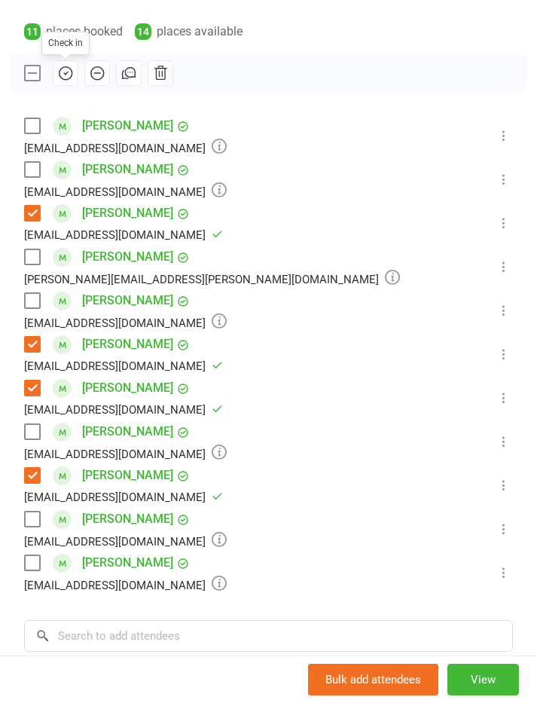
click at [28, 520] on label at bounding box center [31, 518] width 15 height 15
click at [29, 577] on div "lbsgroi@outlook.com" at bounding box center [125, 585] width 203 height 20
click at [26, 556] on label at bounding box center [31, 562] width 15 height 15
click at [69, 63] on button "button" at bounding box center [66, 73] width 26 height 26
click at [33, 129] on label at bounding box center [31, 125] width 15 height 15
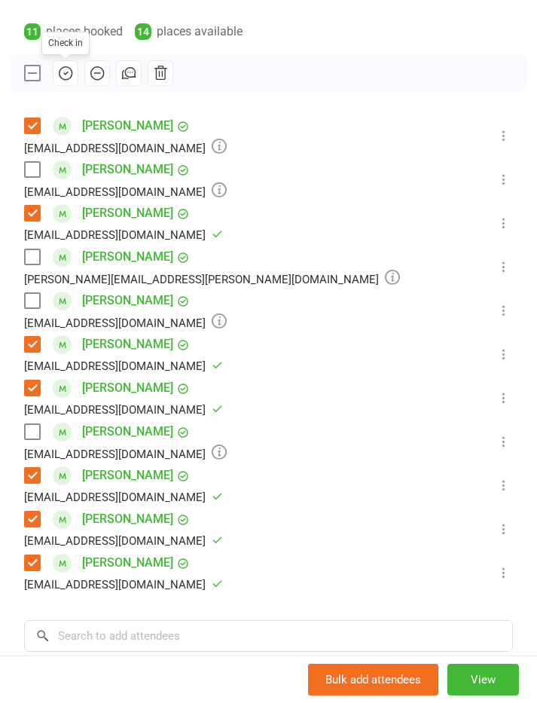
click at [61, 78] on icon "button" at bounding box center [65, 73] width 13 height 13
click at [39, 176] on label at bounding box center [31, 169] width 15 height 15
click at [65, 82] on button "button" at bounding box center [66, 73] width 26 height 26
click at [32, 415] on div "cutajarjo@gmail.com" at bounding box center [123, 410] width 199 height 20
click at [34, 424] on label at bounding box center [31, 431] width 15 height 15
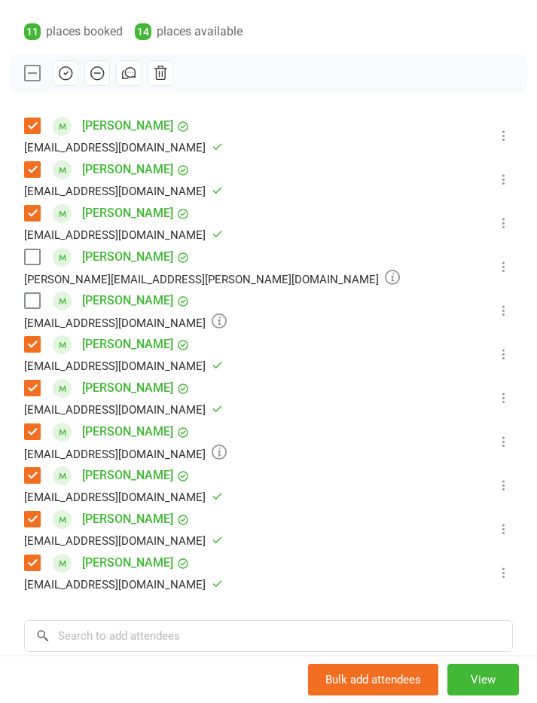
click at [69, 70] on icon "button" at bounding box center [65, 73] width 17 height 17
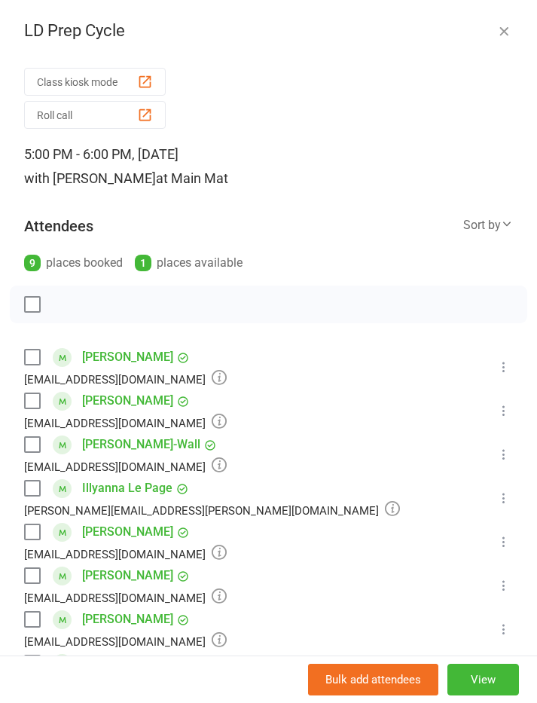
scroll to position [75, 0]
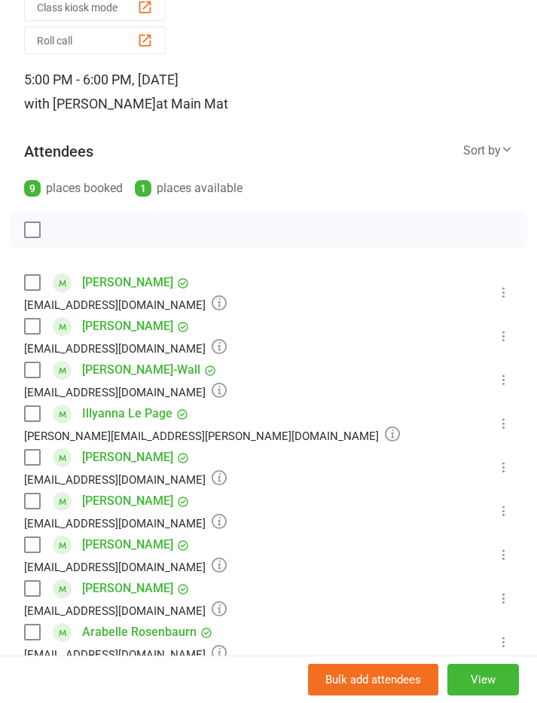
click at [36, 451] on label at bounding box center [31, 457] width 15 height 15
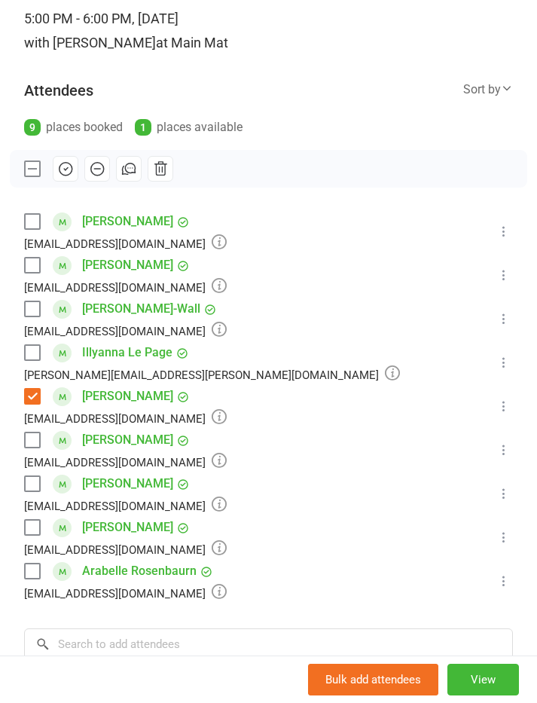
scroll to position [135, 0]
click at [64, 172] on icon "button" at bounding box center [65, 169] width 17 height 17
click at [32, 221] on label at bounding box center [31, 222] width 15 height 15
click at [66, 175] on icon "button" at bounding box center [65, 169] width 17 height 17
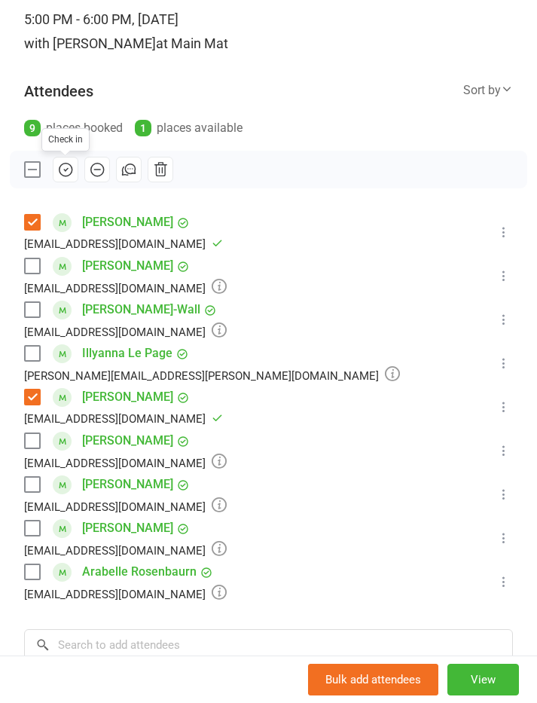
click at [30, 428] on div "[EMAIL_ADDRESS][DOMAIN_NAME]" at bounding box center [123, 419] width 199 height 20
click at [25, 438] on label at bounding box center [31, 440] width 15 height 15
click at [57, 170] on icon "button" at bounding box center [65, 169] width 17 height 17
